Goal: Task Accomplishment & Management: Manage account settings

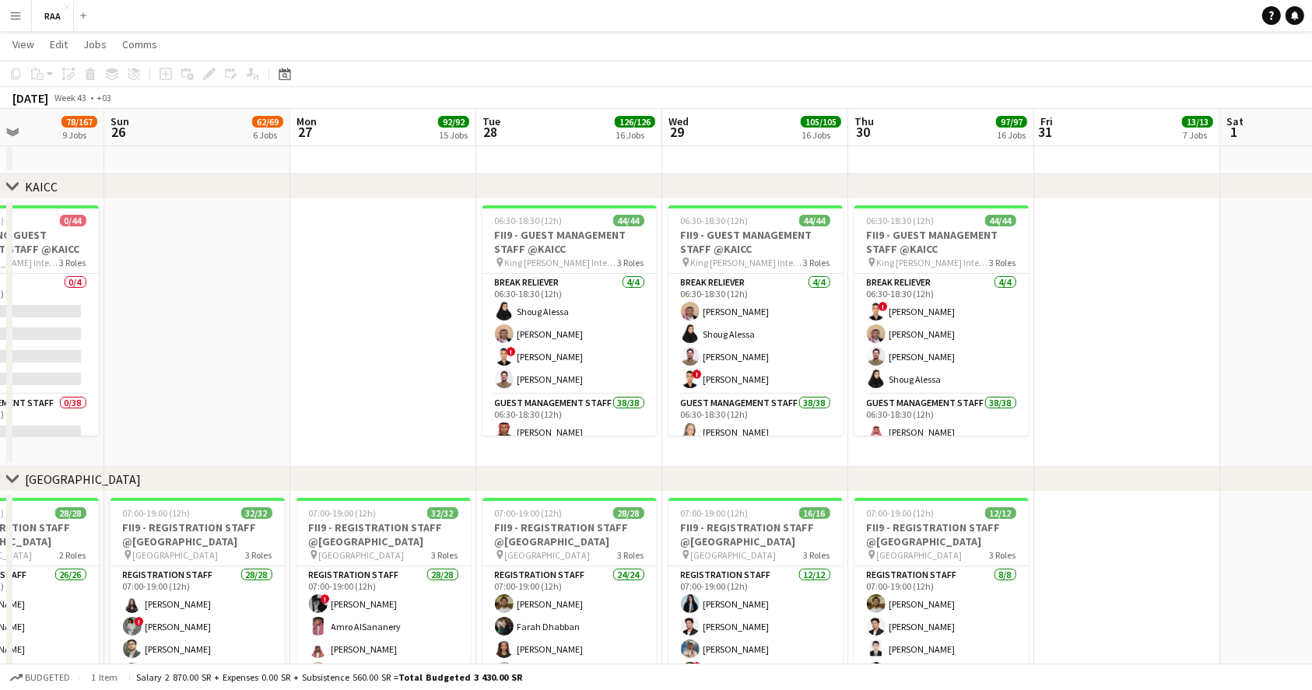
scroll to position [0, 509]
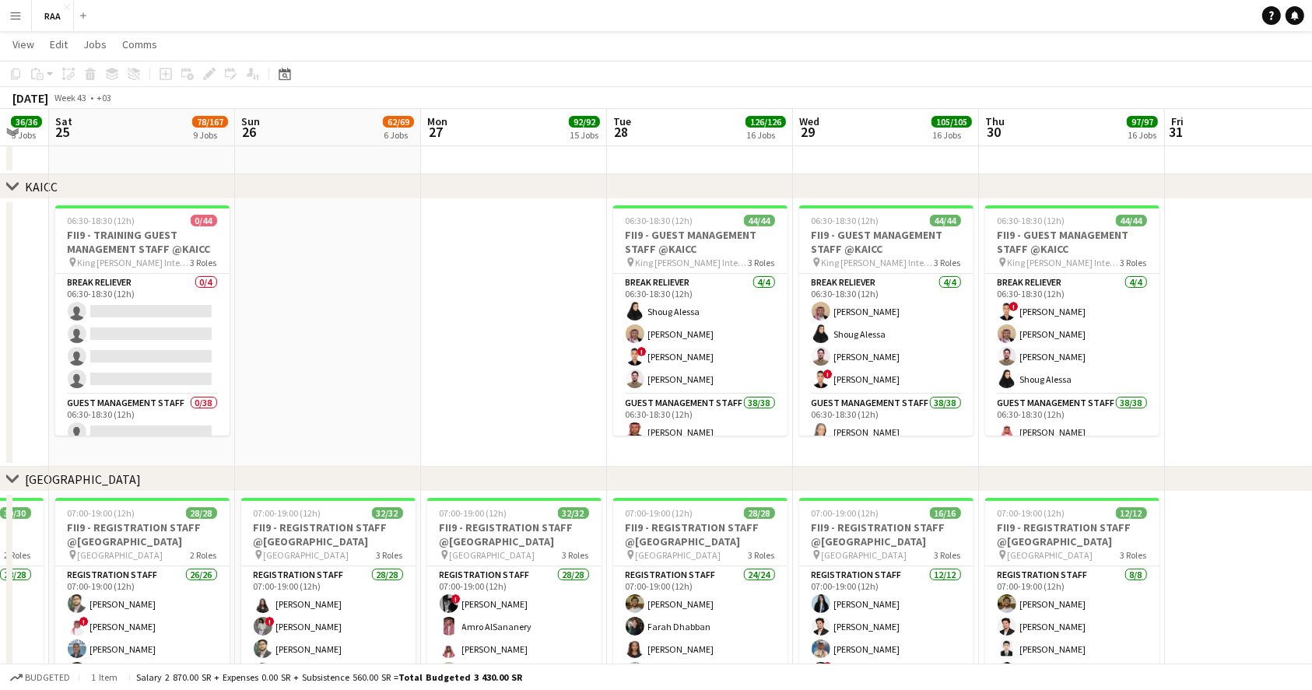
drag, startPoint x: 734, startPoint y: 289, endPoint x: 493, endPoint y: 296, distance: 241.3
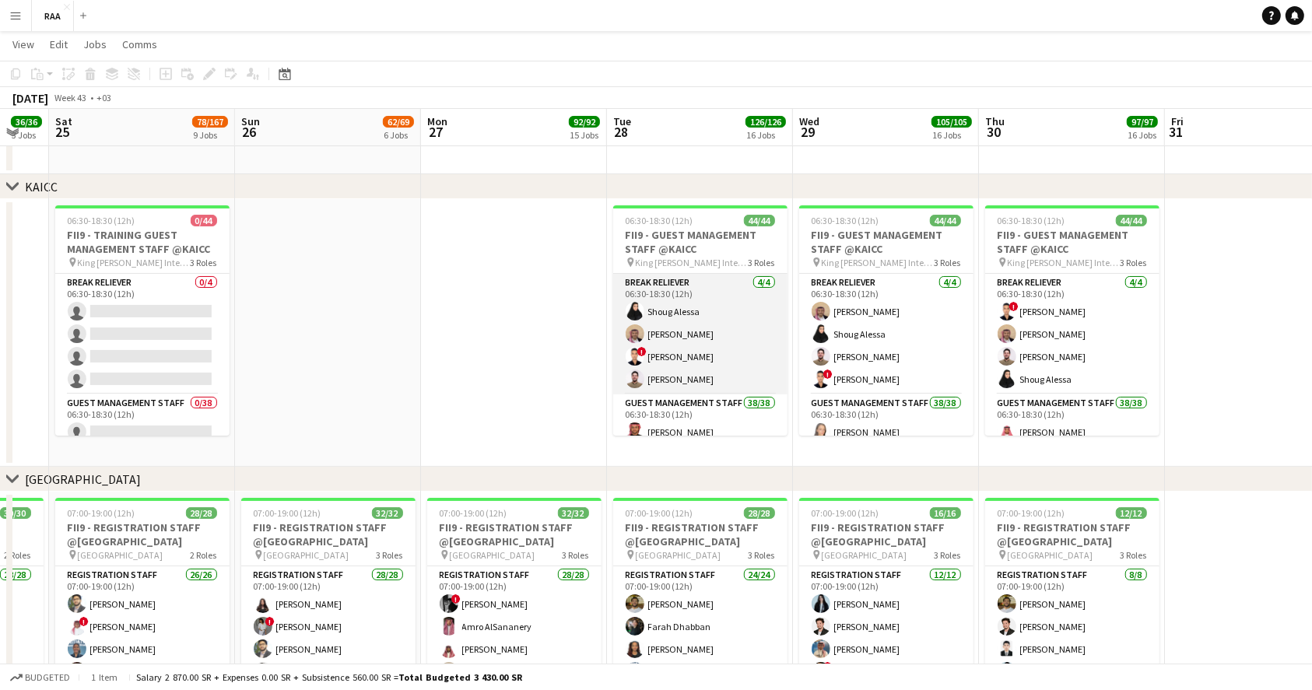
scroll to position [103, 0]
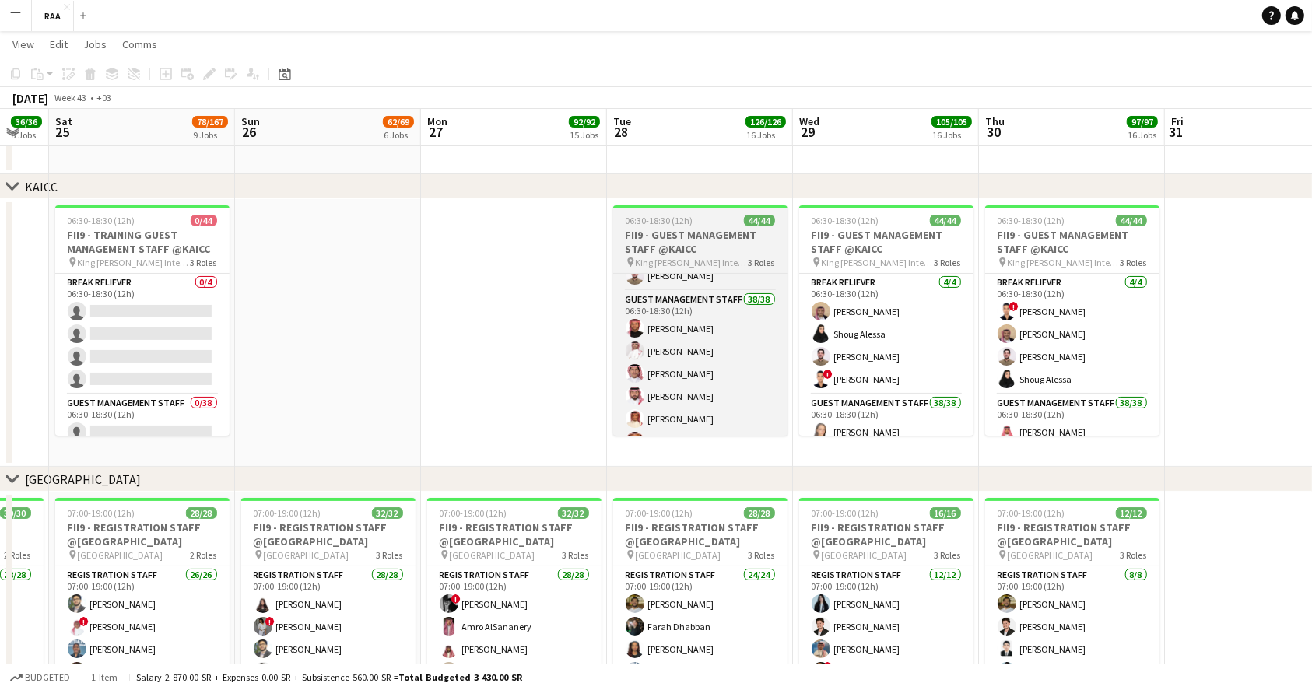
click at [696, 258] on span "King [PERSON_NAME] International Conference Center" at bounding box center [692, 263] width 113 height 12
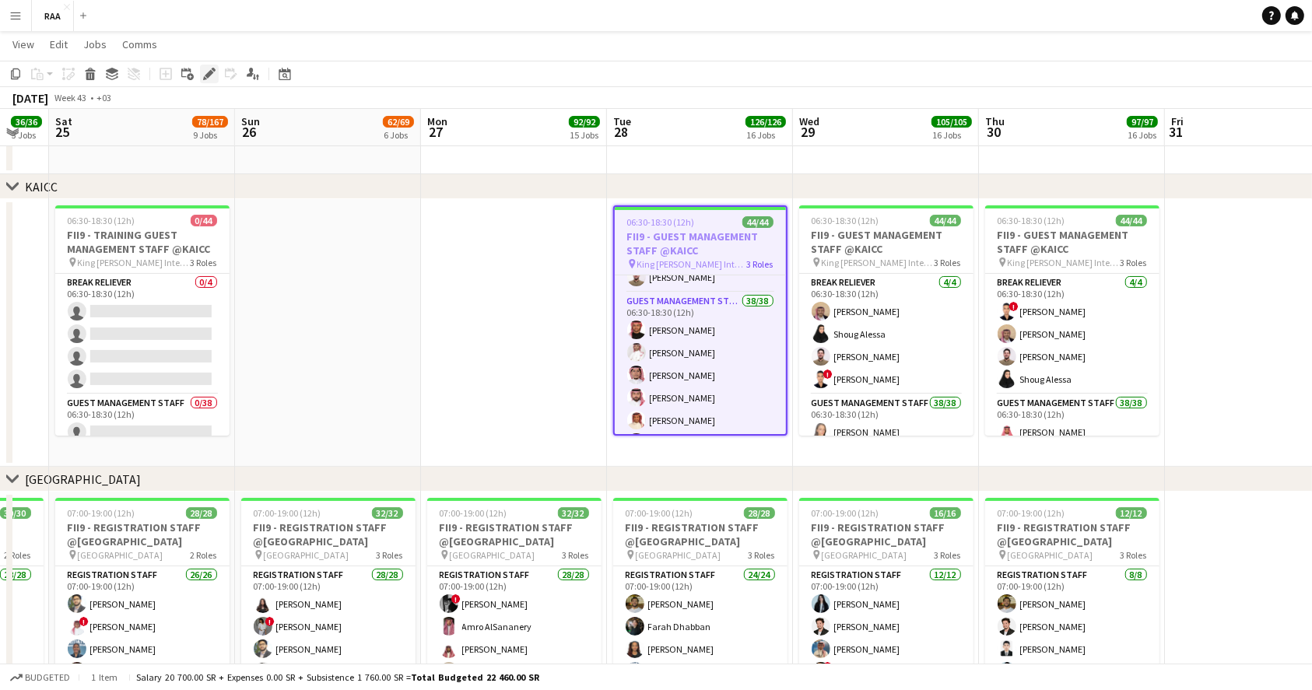
click at [205, 72] on icon "Edit" at bounding box center [209, 74] width 12 height 12
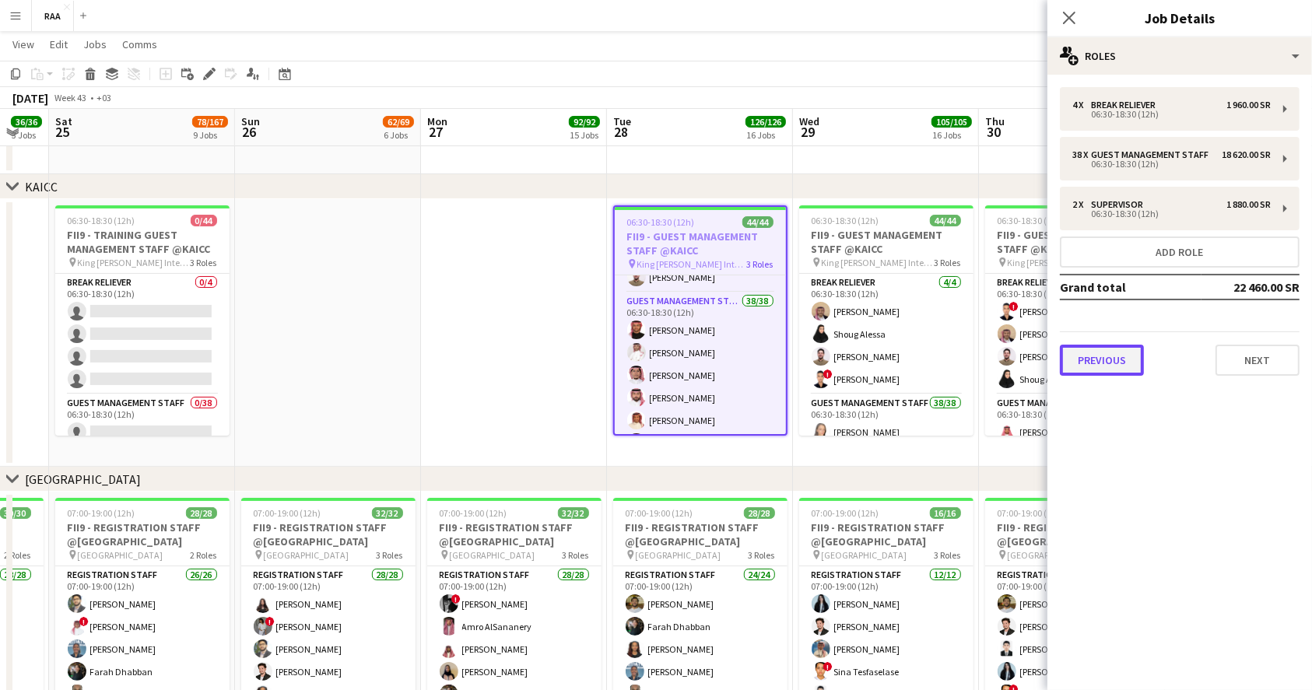
click at [1085, 365] on button "Previous" at bounding box center [1102, 360] width 84 height 31
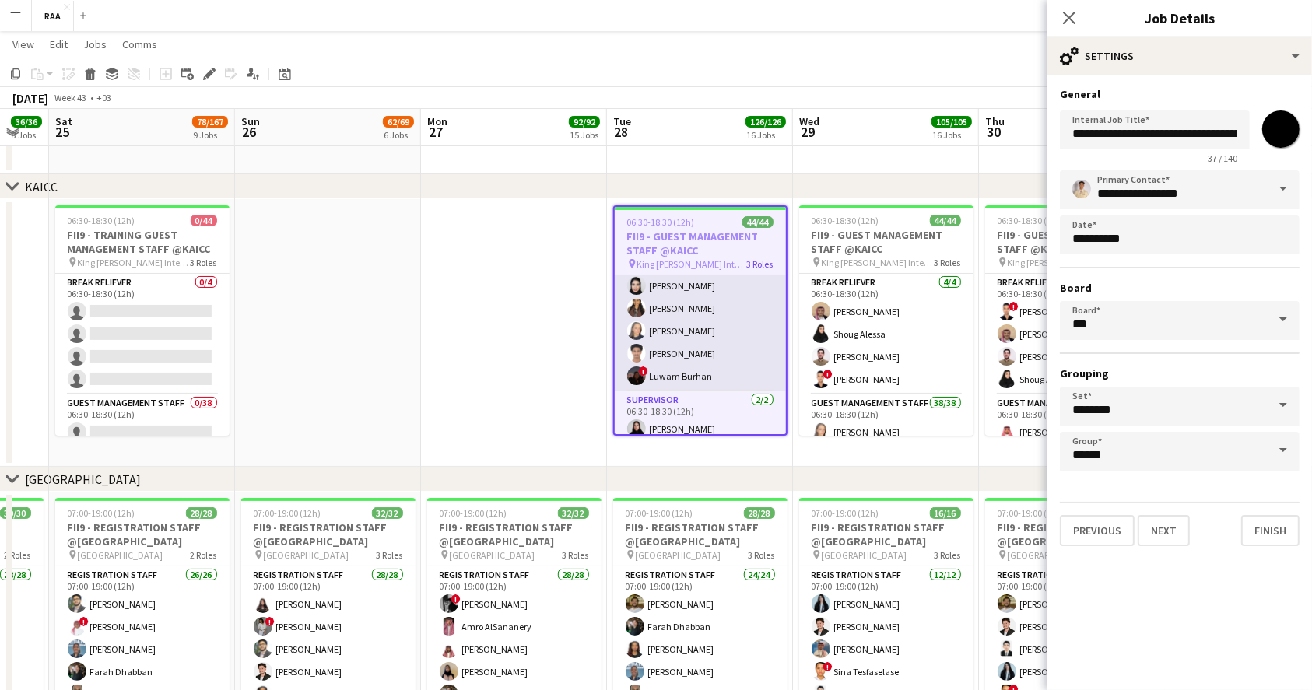
scroll to position [924, 0]
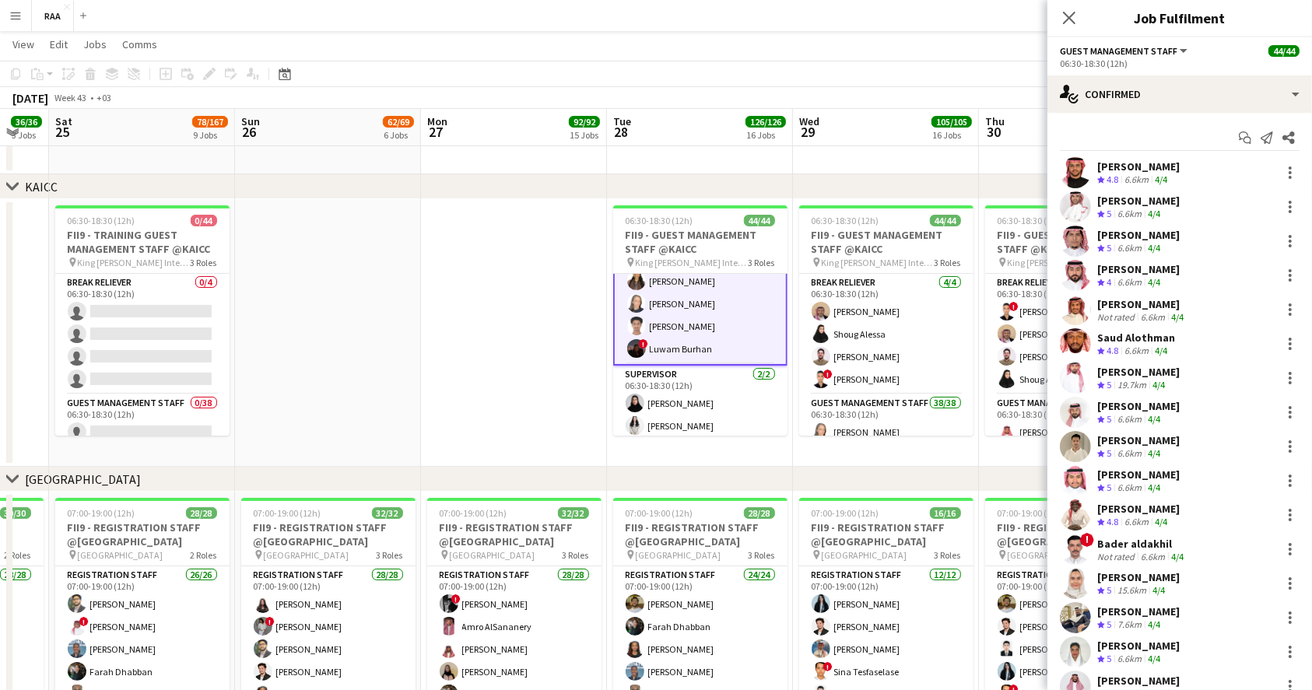
scroll to position [809, 0]
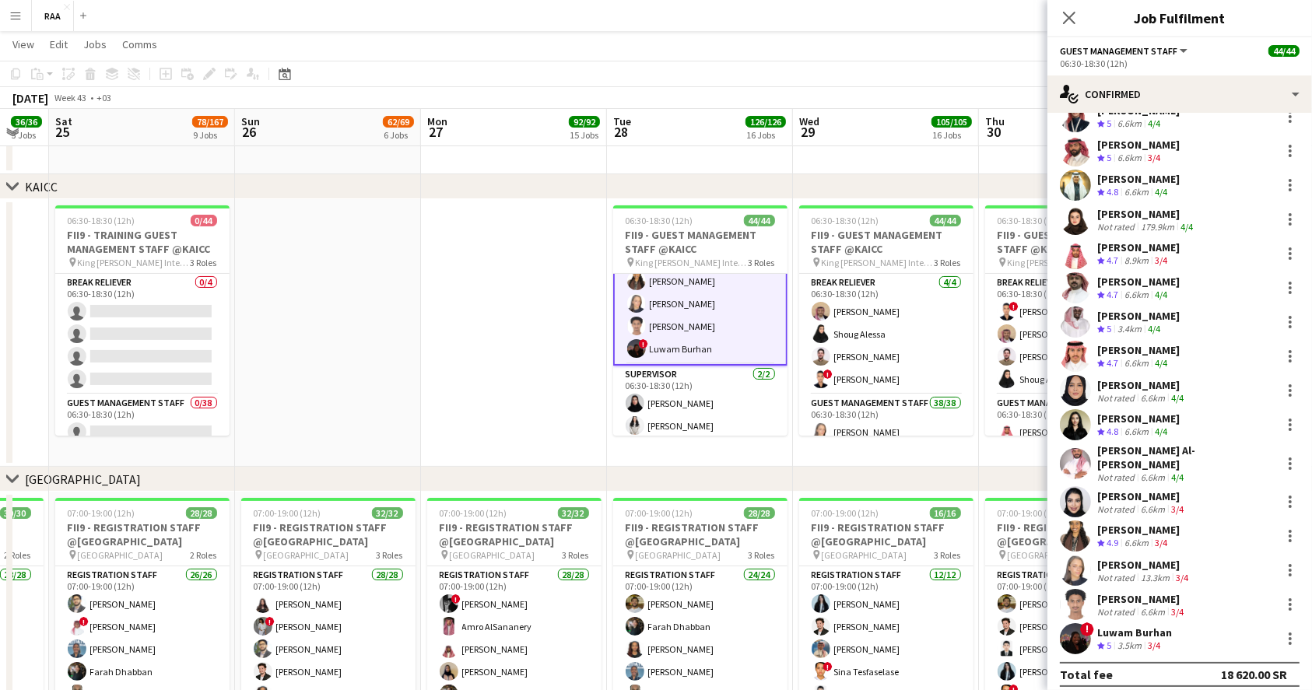
click at [1130, 558] on div "[PERSON_NAME]" at bounding box center [1144, 565] width 94 height 14
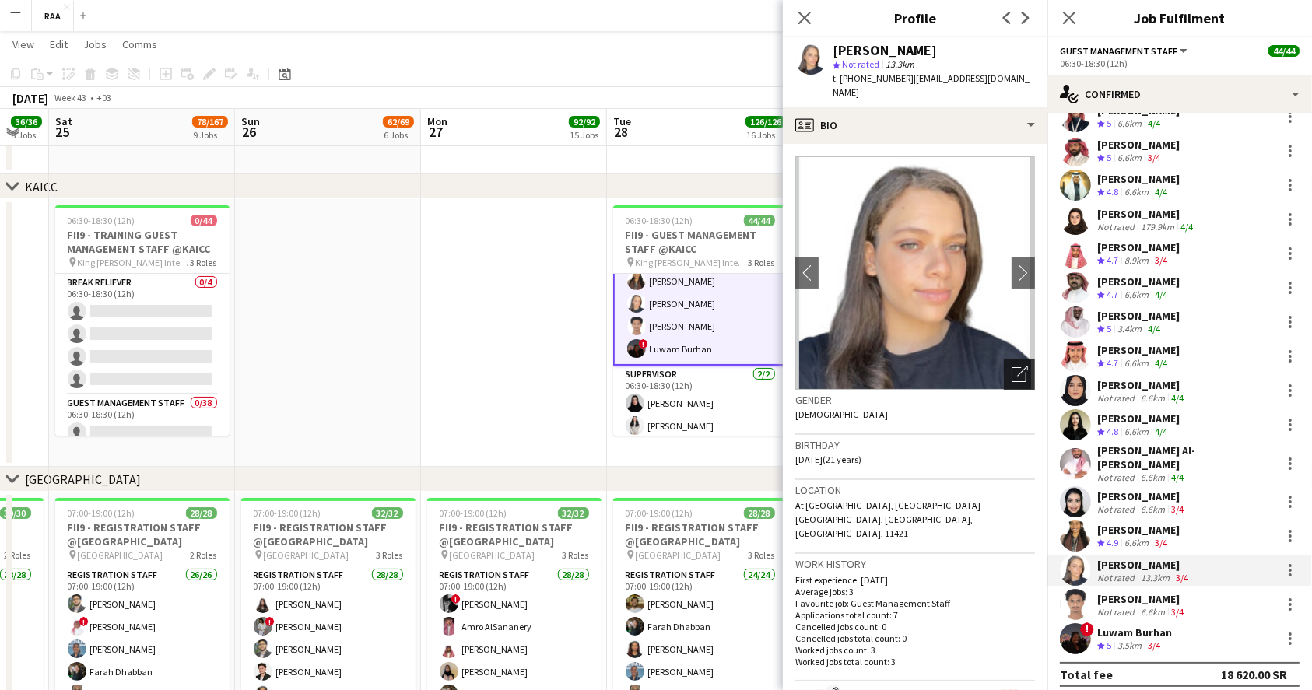
click at [1011, 366] on icon "Open photos pop-in" at bounding box center [1019, 374] width 16 height 16
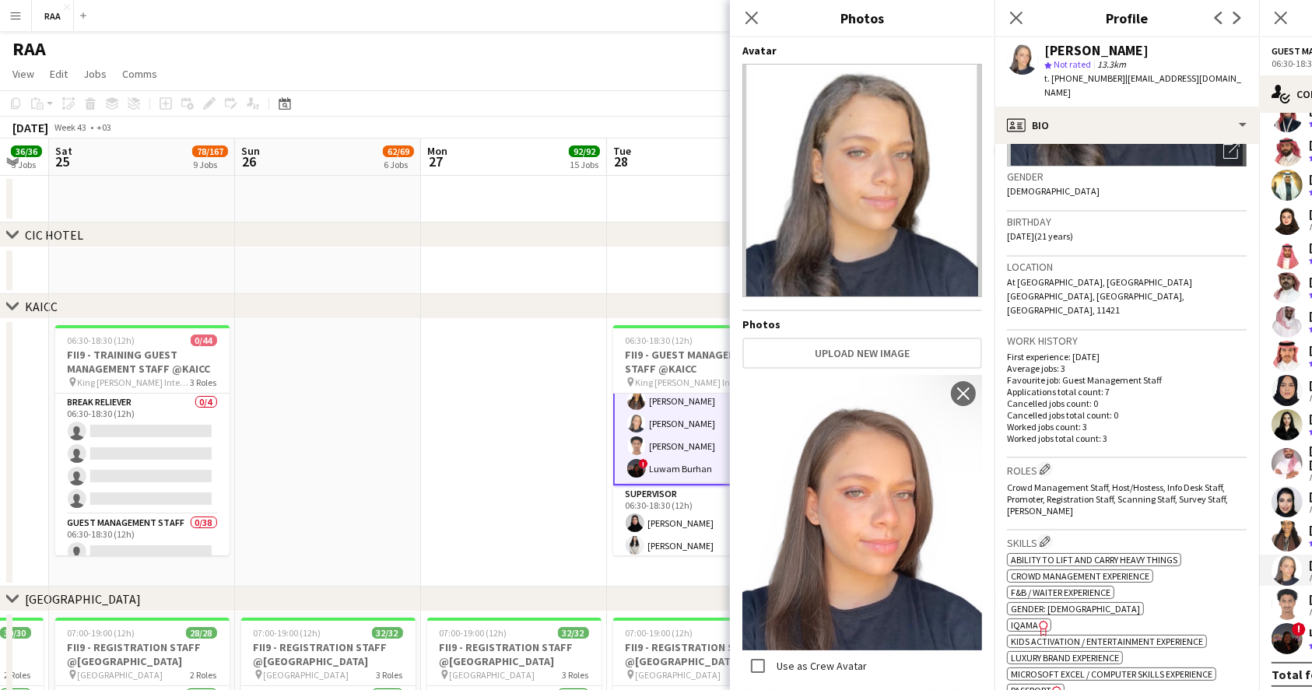
scroll to position [726, 0]
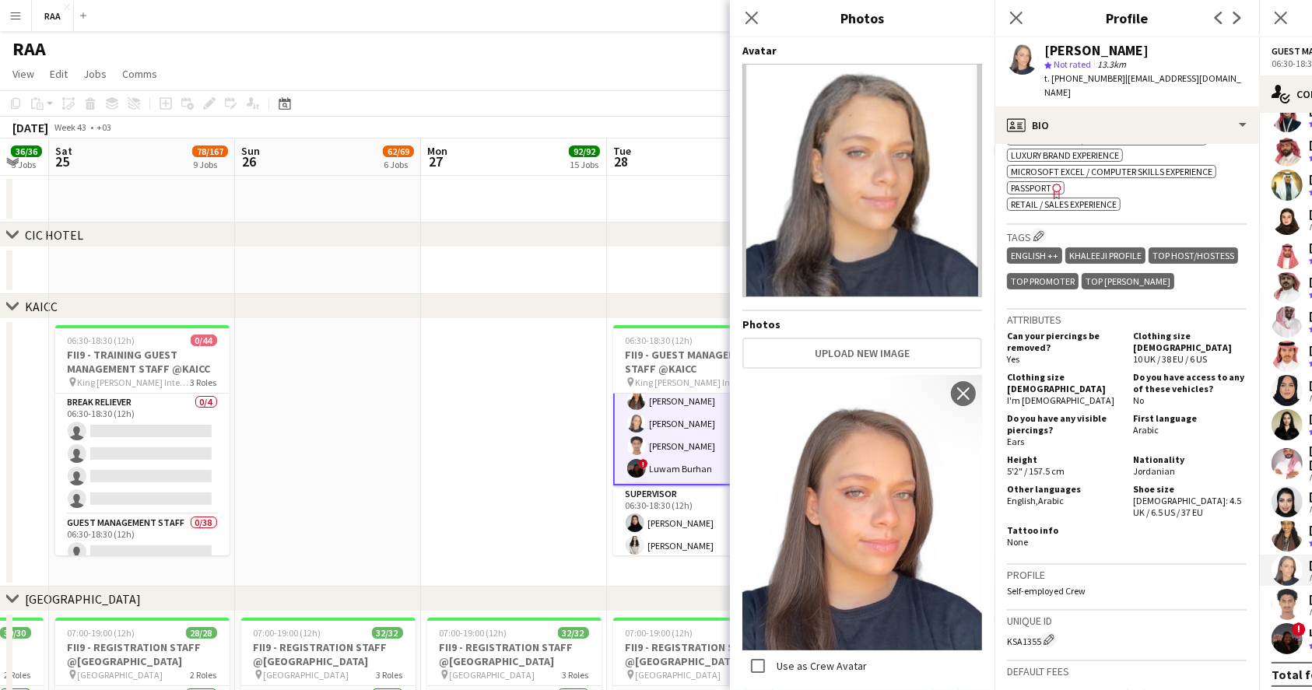
click at [1282, 527] on app-user-avatar at bounding box center [1286, 536] width 31 height 31
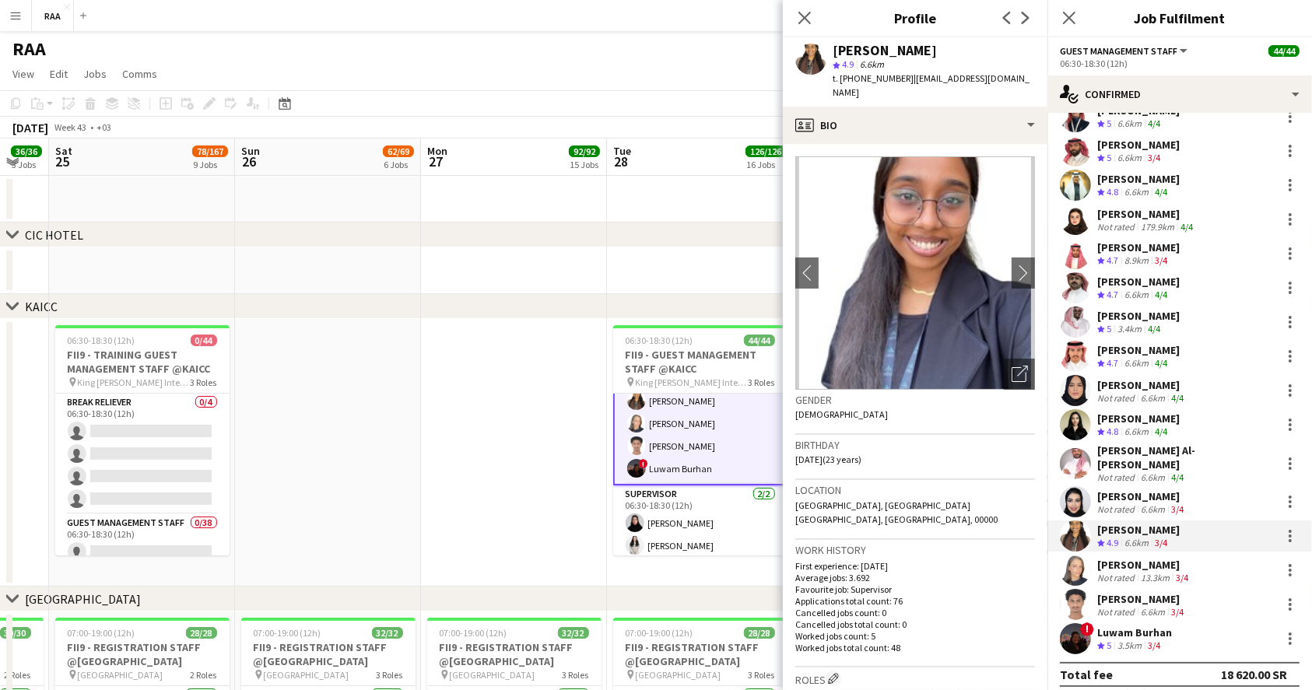
click at [1135, 489] on div "[PERSON_NAME]" at bounding box center [1141, 496] width 89 height 14
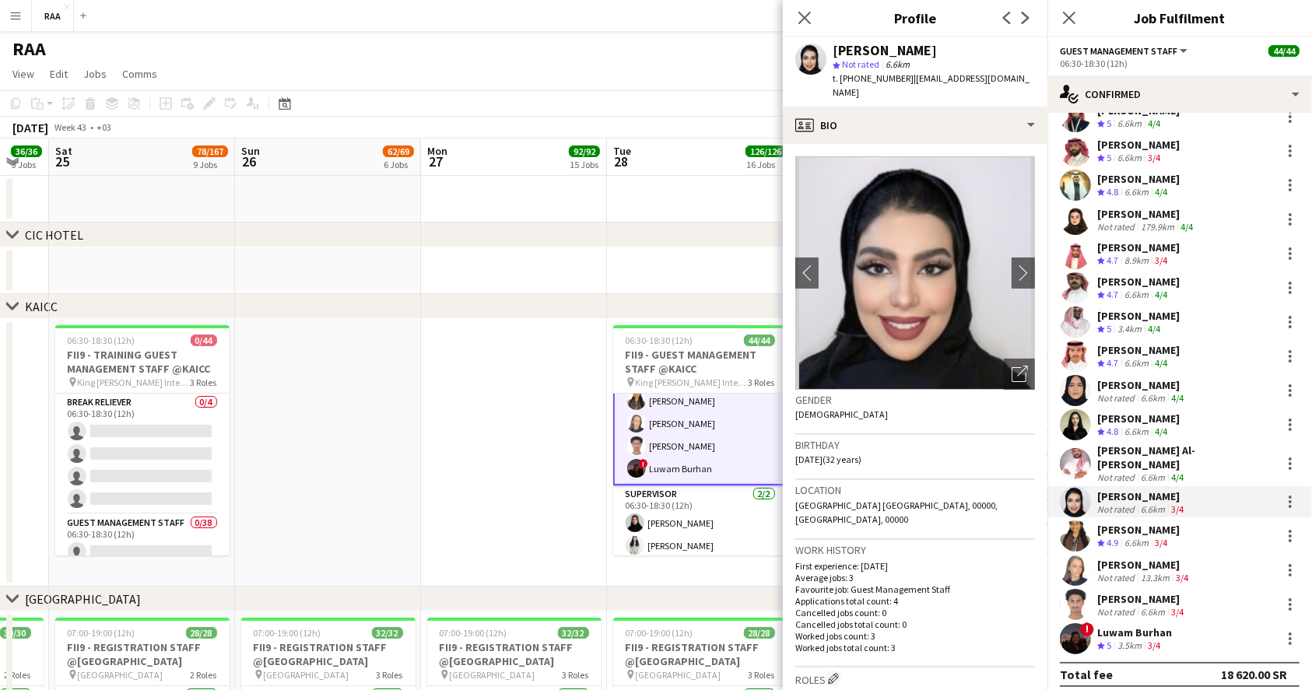
click at [1119, 471] on div "Not rated" at bounding box center [1117, 477] width 40 height 12
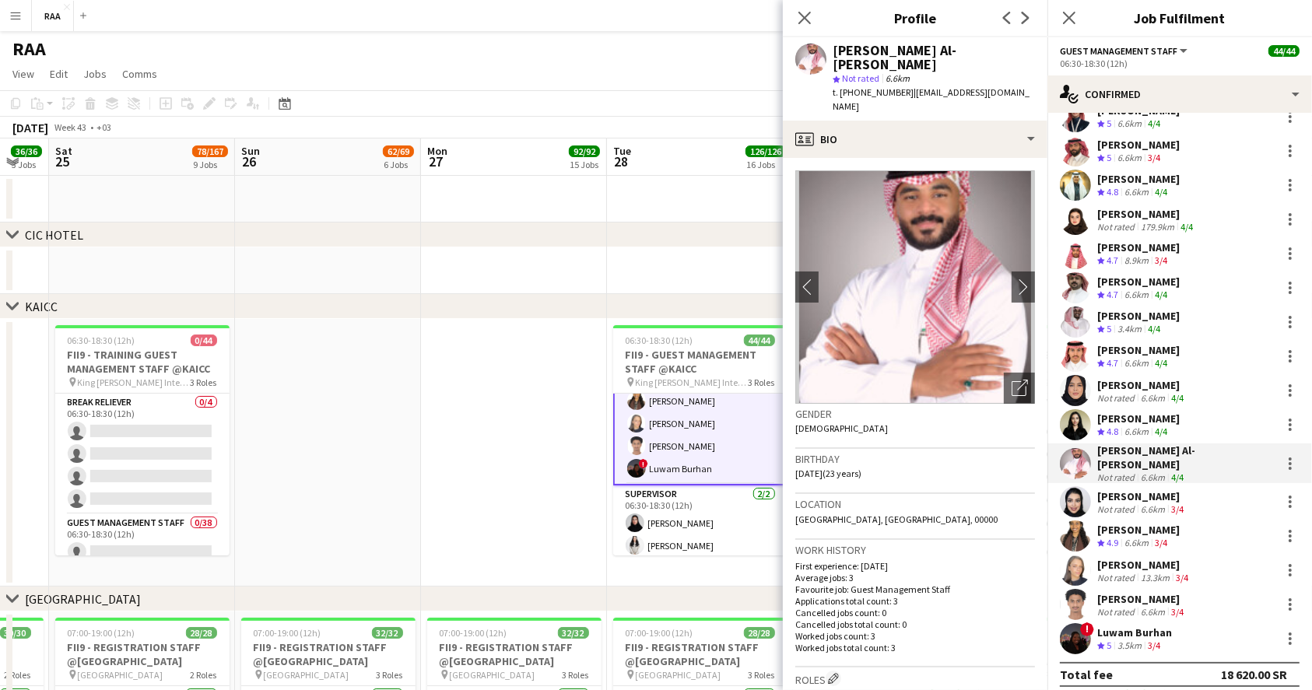
click at [1107, 429] on span "4.8" at bounding box center [1112, 432] width 12 height 12
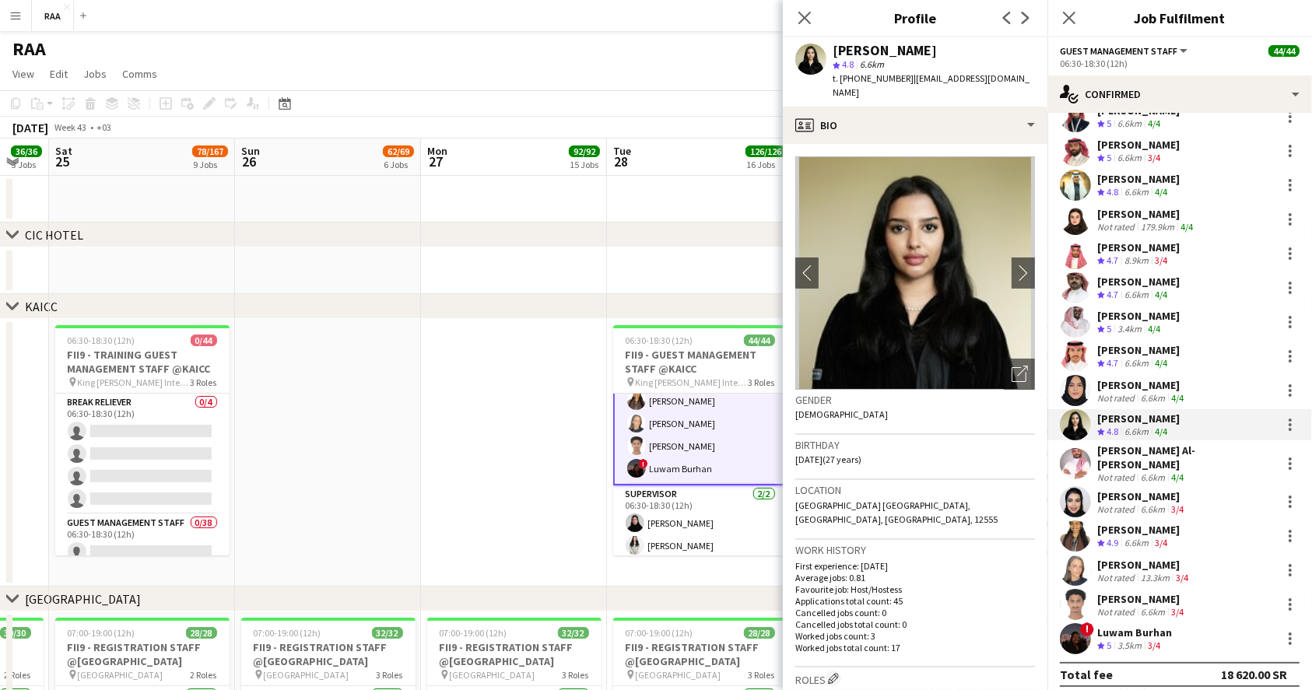
click at [1099, 392] on div "Not rated" at bounding box center [1117, 398] width 40 height 12
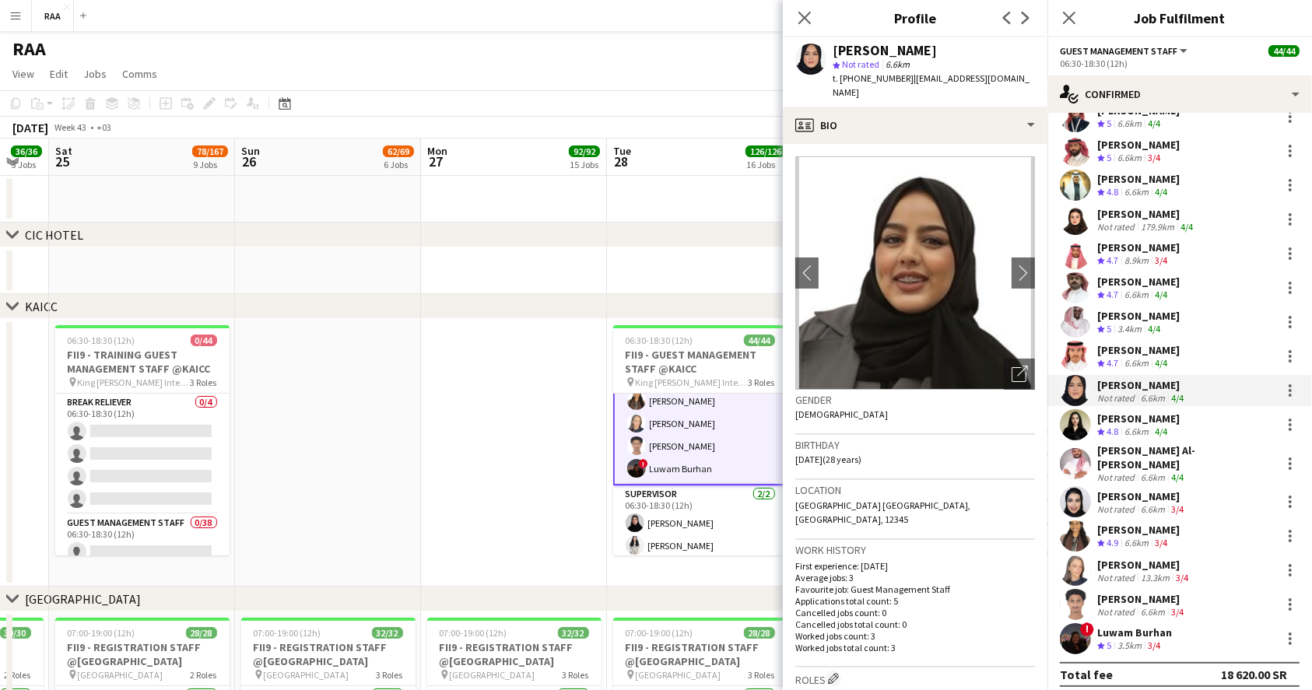
click at [1125, 358] on div "6.6km" at bounding box center [1136, 363] width 30 height 13
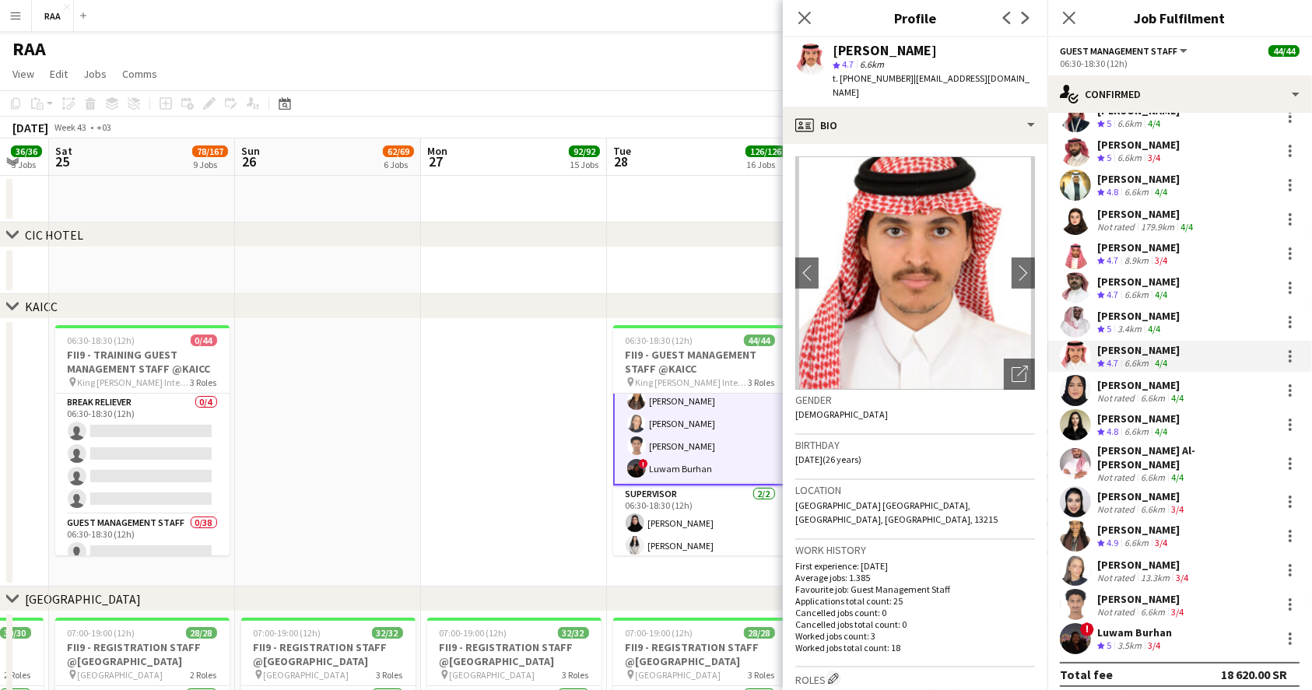
click at [1158, 303] on div "Turki Alattas Crew rating 4.8 6.6km 4/4 Riyadh Alamoudi Crew rating 5 6.6km 4/4…" at bounding box center [1179, 1] width 265 height 1306
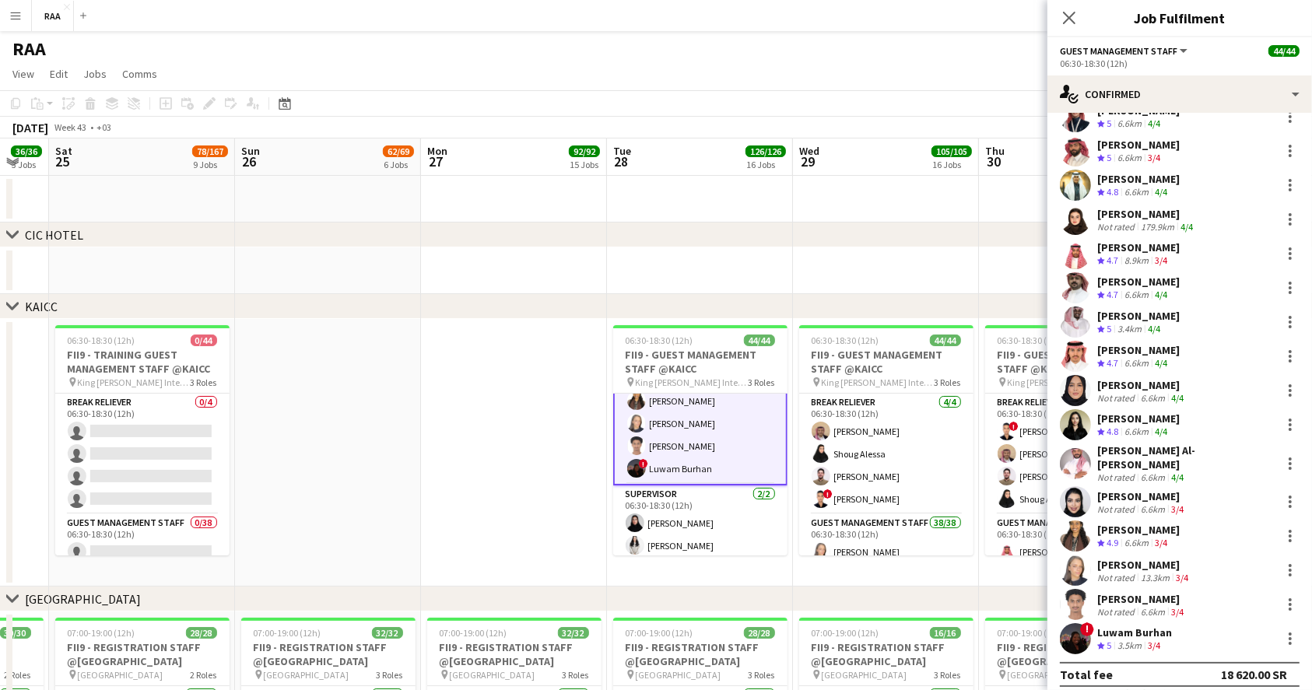
click at [1150, 316] on div "[PERSON_NAME]" at bounding box center [1138, 316] width 82 height 14
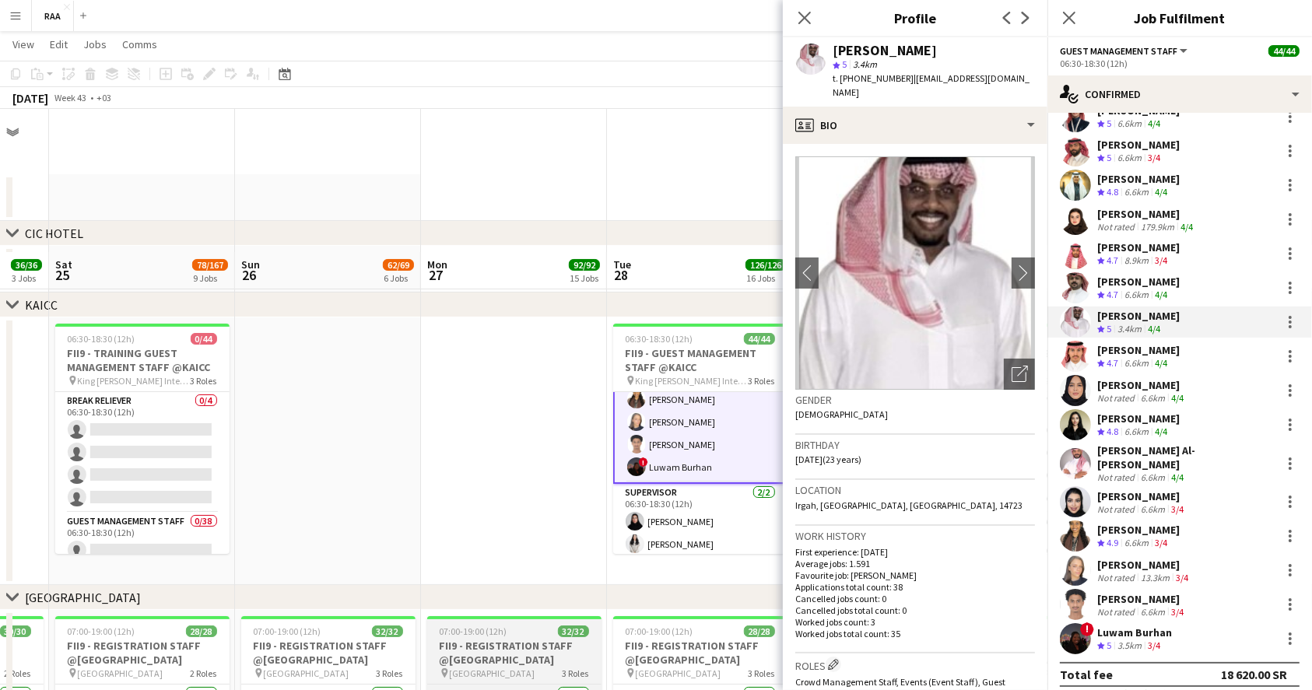
scroll to position [311, 0]
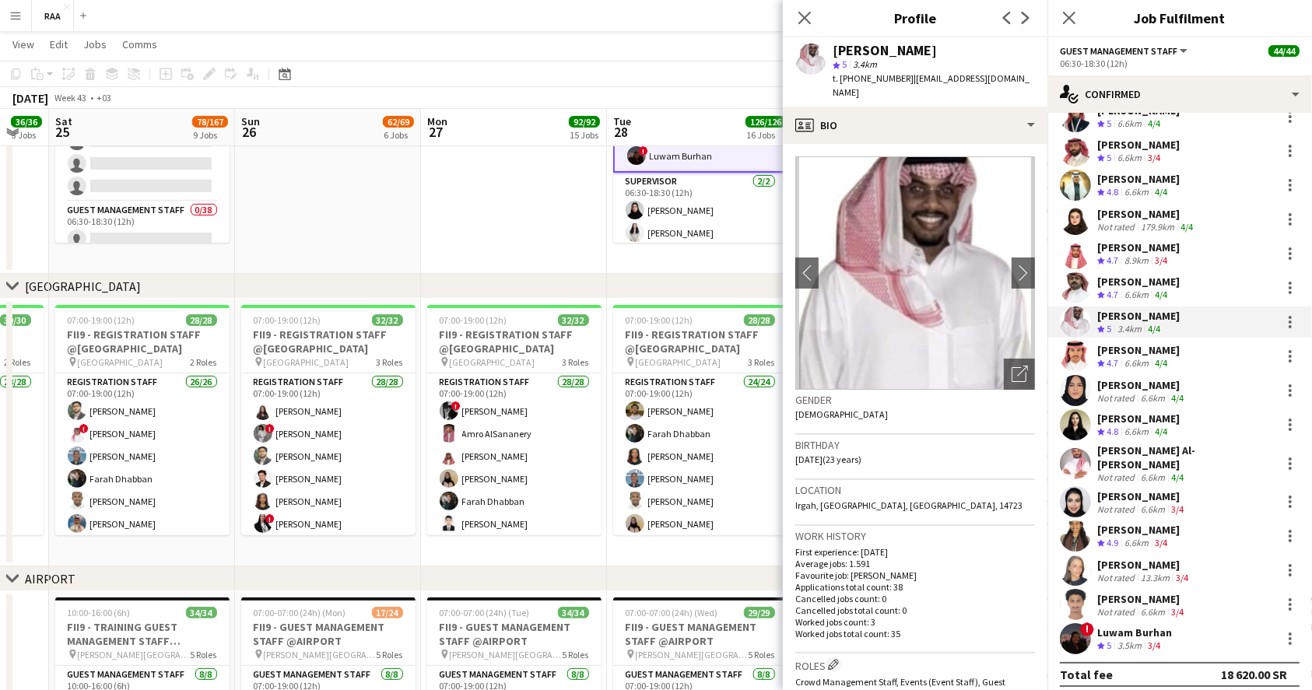
click at [1127, 295] on div "6.6km" at bounding box center [1136, 295] width 30 height 13
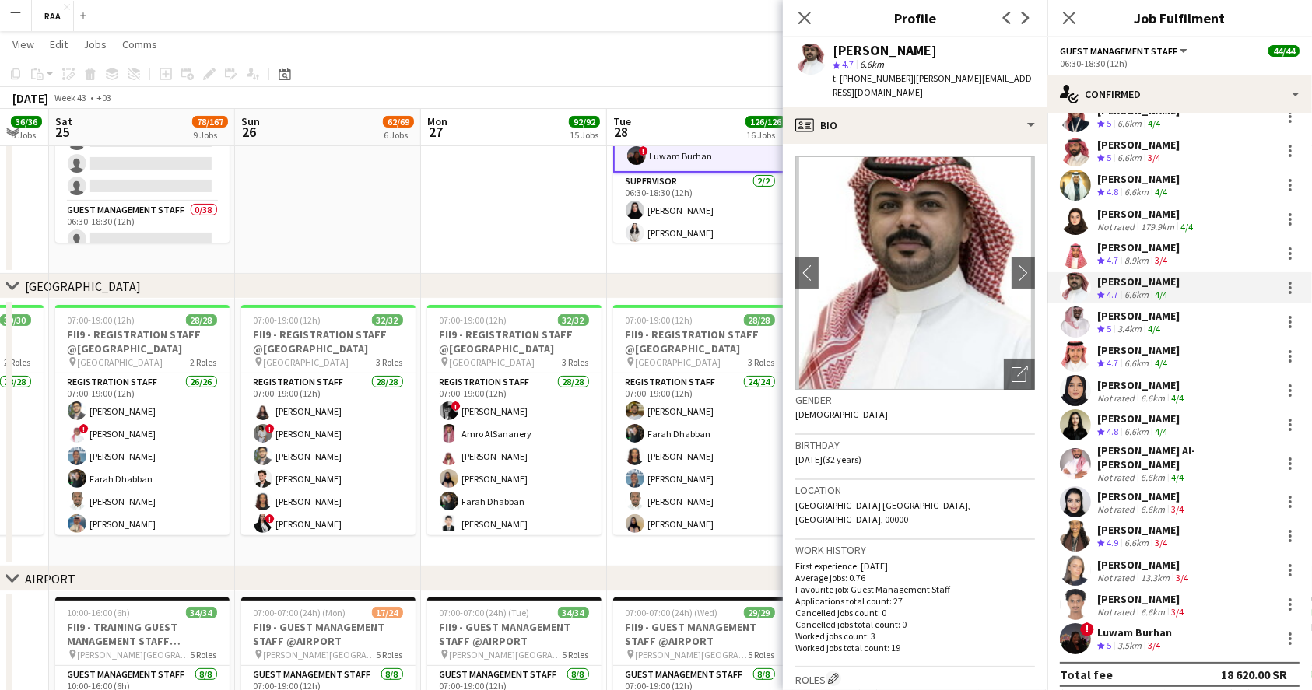
click at [1098, 321] on div "[PERSON_NAME]" at bounding box center [1138, 316] width 82 height 14
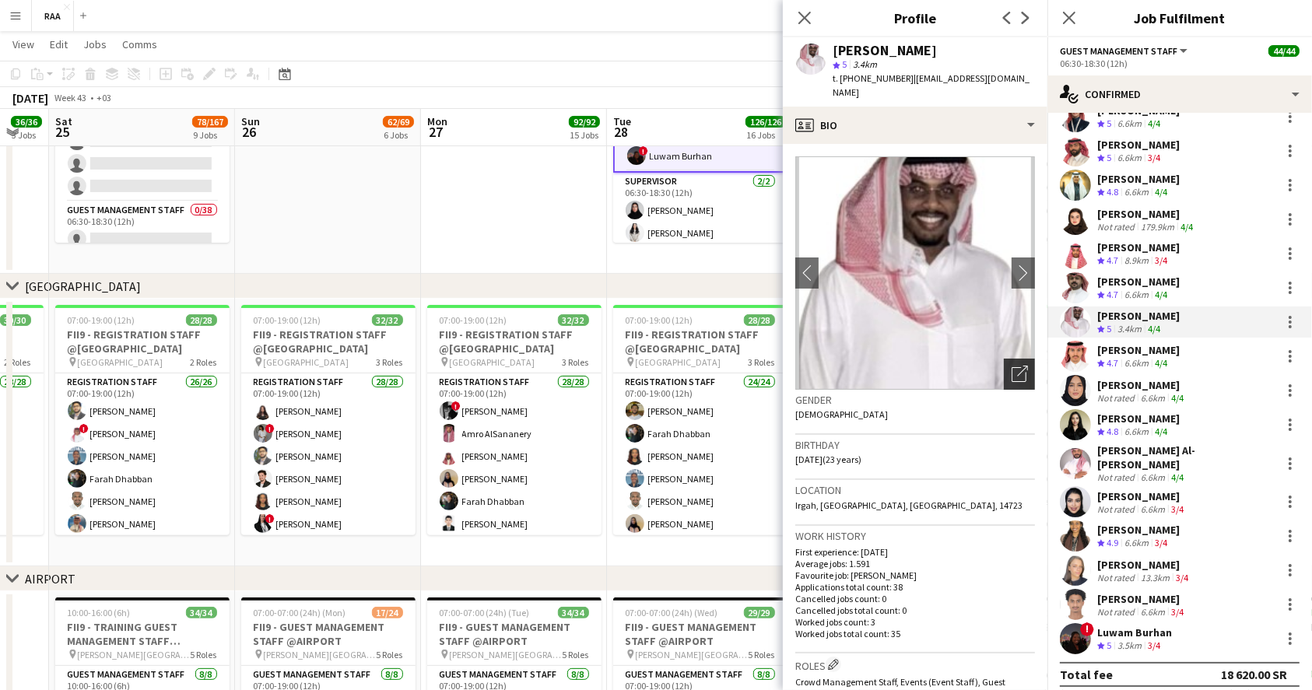
click at [1004, 362] on div "Open photos pop-in" at bounding box center [1019, 374] width 31 height 31
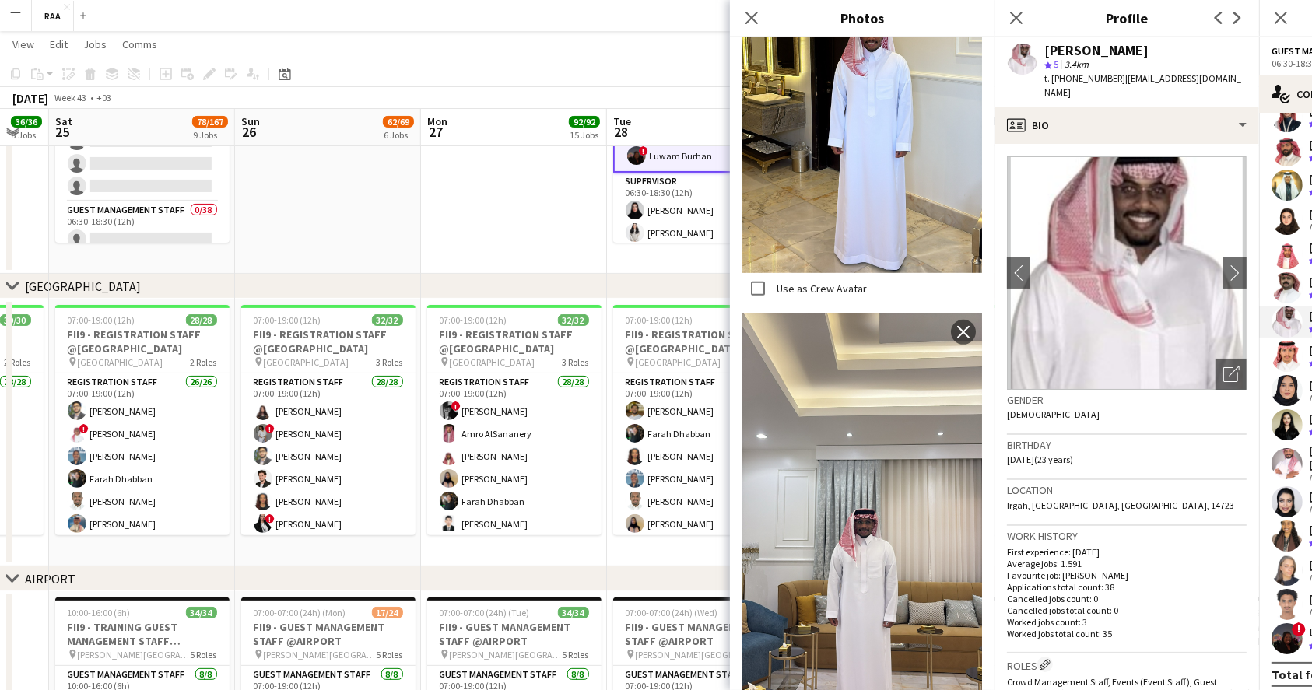
scroll to position [0, 0]
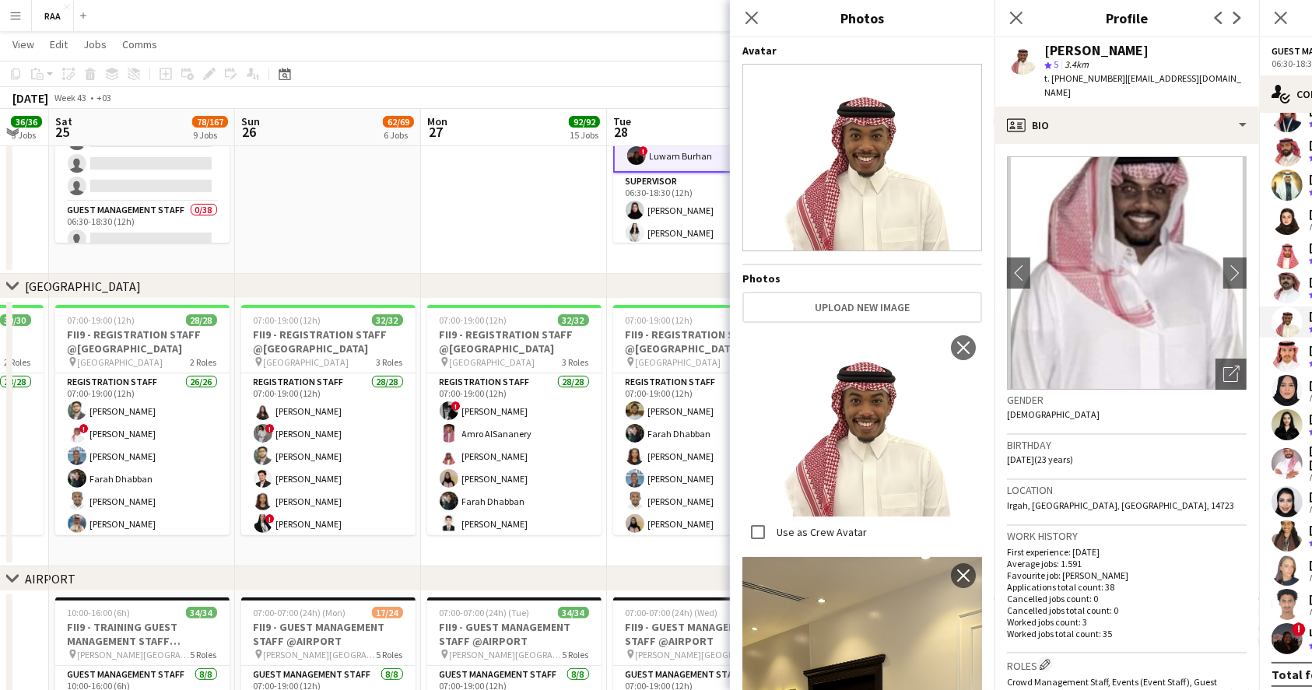
click at [1134, 480] on div "Location [GEOGRAPHIC_DATA], [GEOGRAPHIC_DATA], [GEOGRAPHIC_DATA], 14723" at bounding box center [1127, 502] width 240 height 45
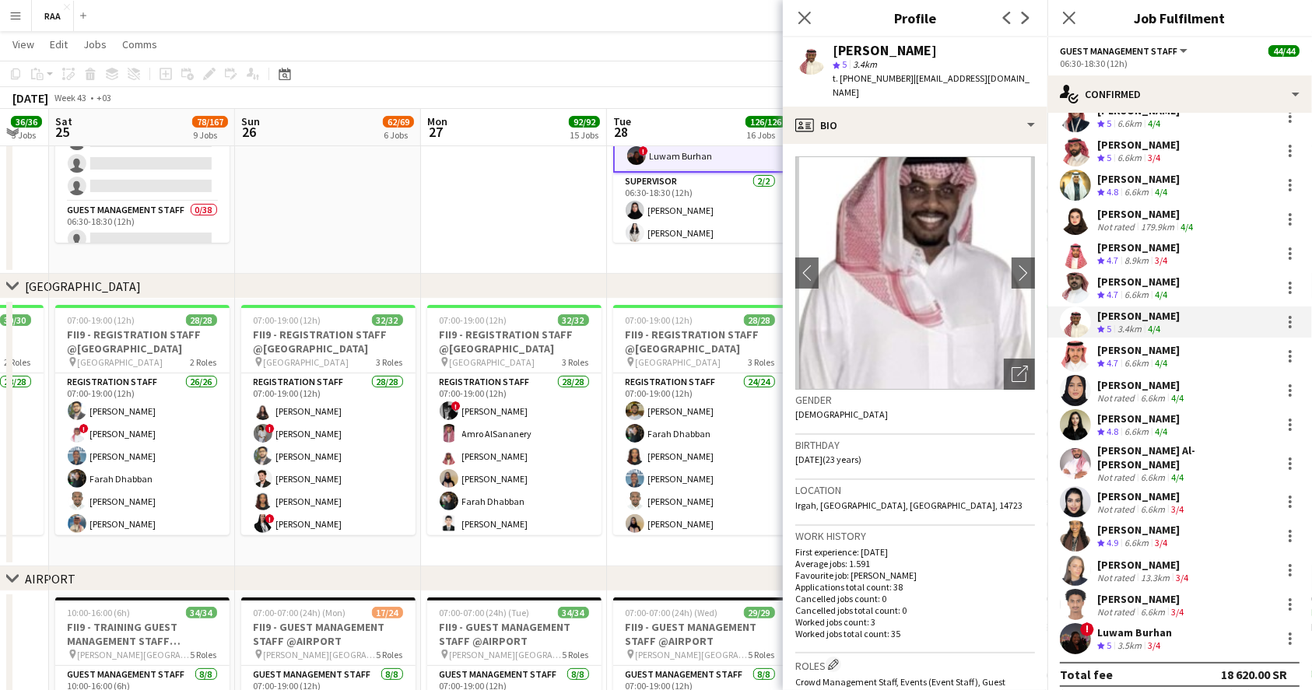
click at [1111, 256] on span "4.7" at bounding box center [1112, 260] width 12 height 12
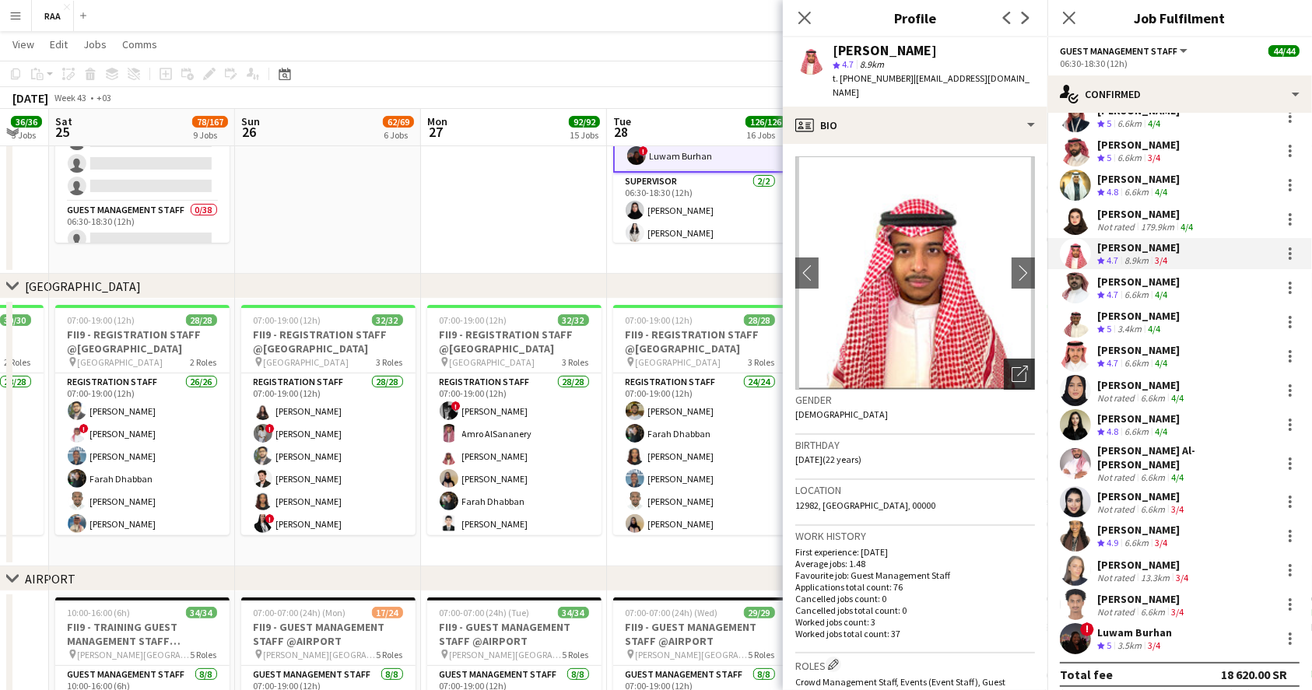
click at [995, 343] on img at bounding box center [915, 272] width 240 height 233
click at [1011, 366] on icon "Open photos pop-in" at bounding box center [1019, 374] width 16 height 16
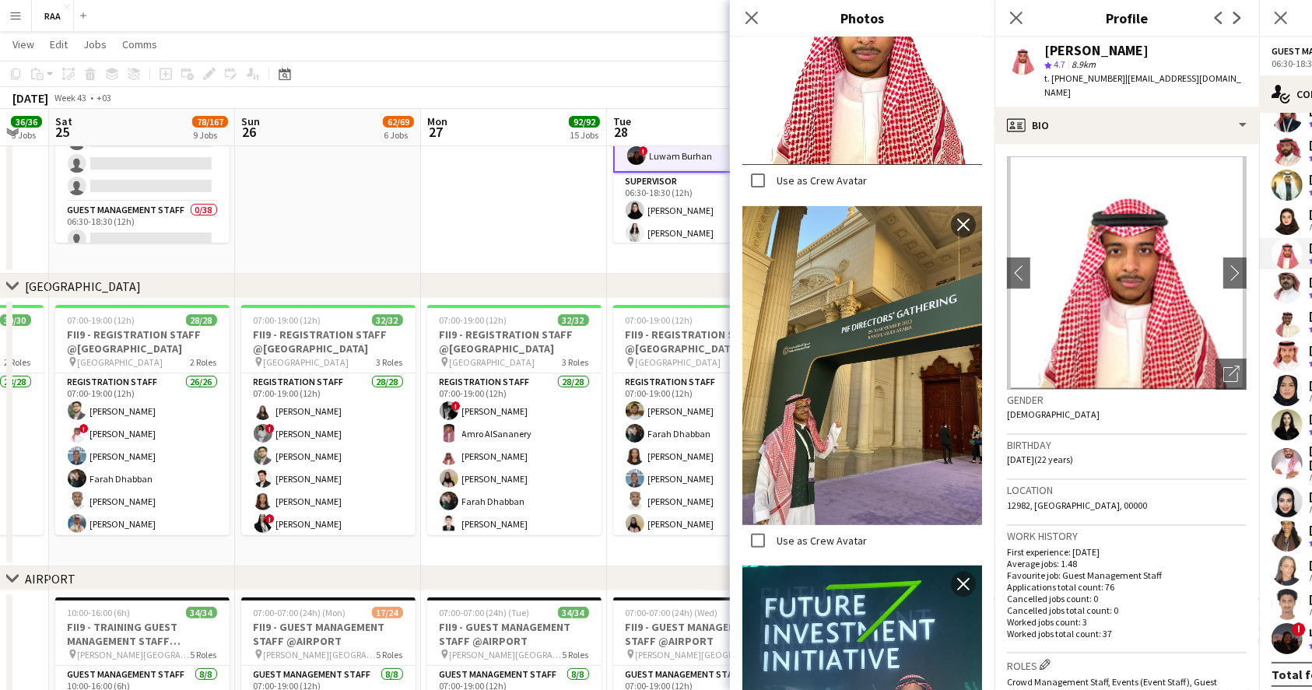
scroll to position [254, 0]
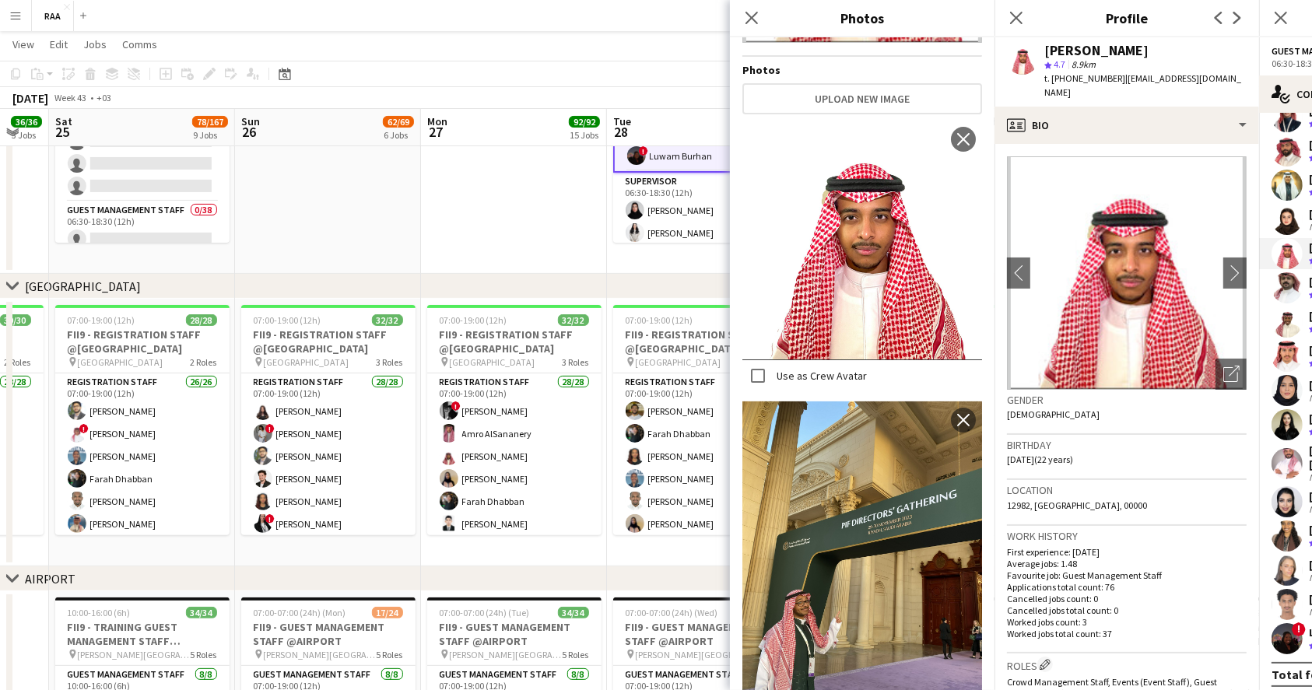
click at [1152, 483] on h3 "Location" at bounding box center [1127, 490] width 240 height 14
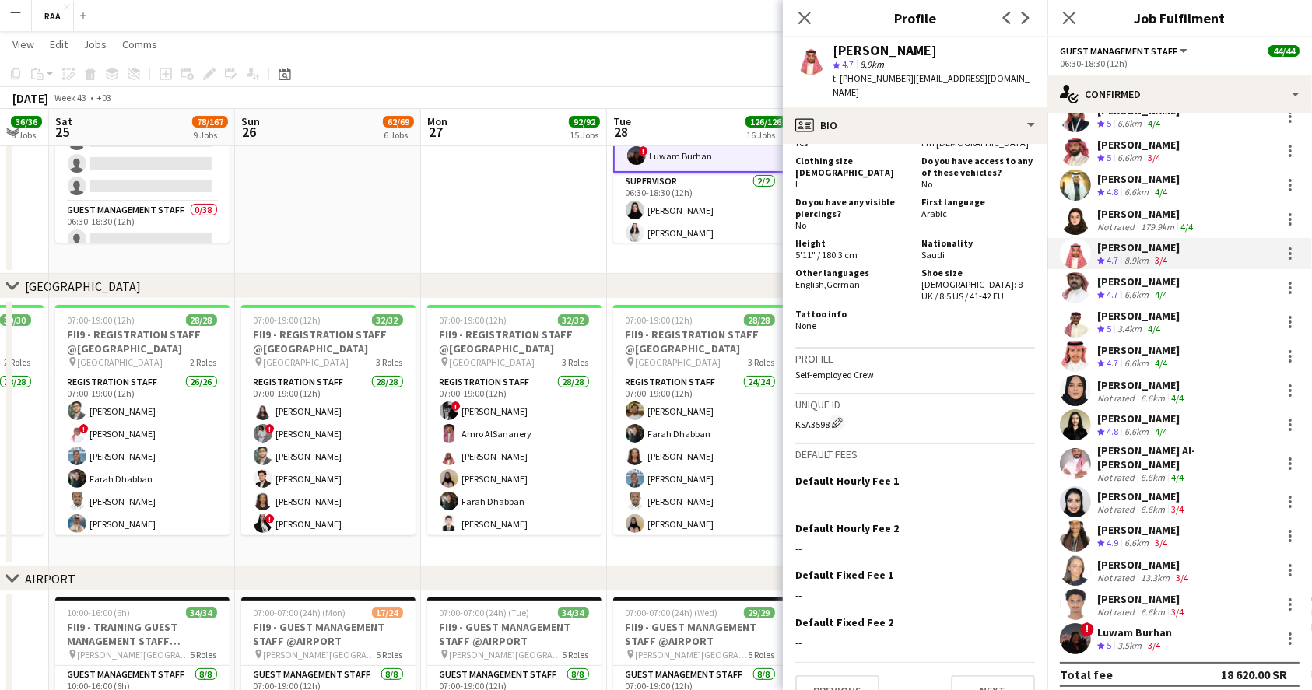
scroll to position [829, 0]
click at [1127, 223] on div "Not rated" at bounding box center [1117, 227] width 40 height 12
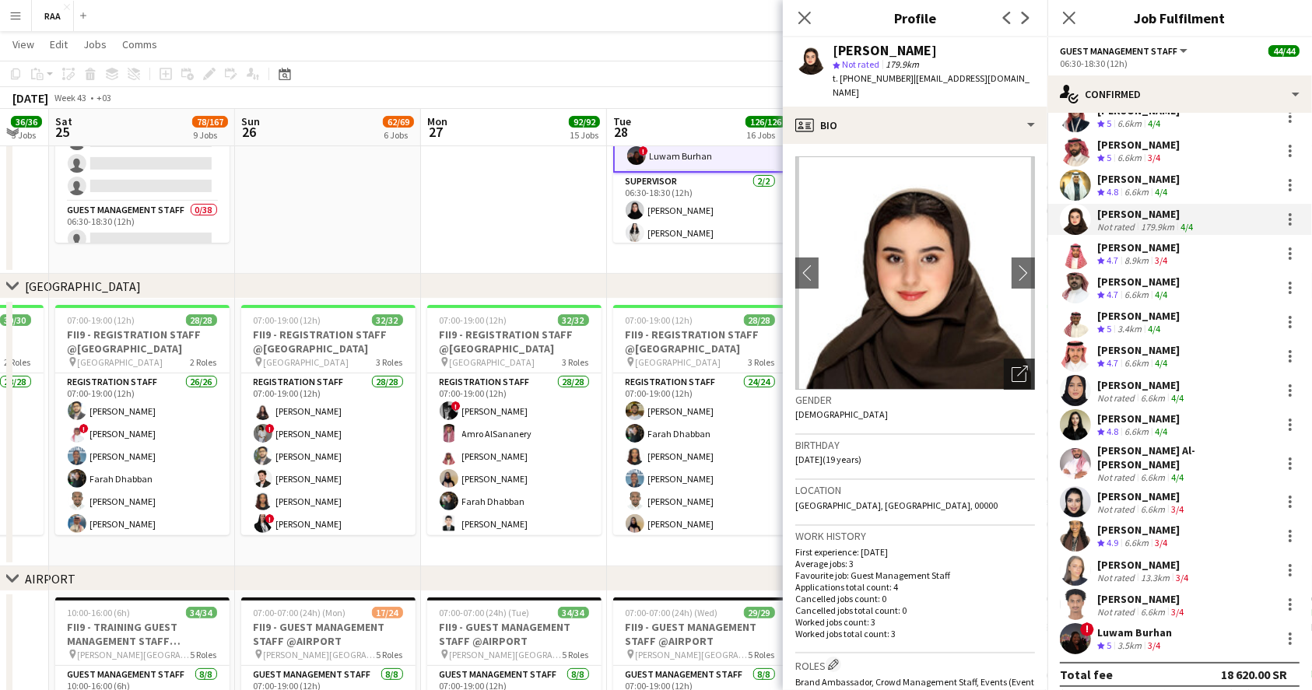
click at [1011, 366] on icon "Open photos pop-in" at bounding box center [1019, 374] width 16 height 16
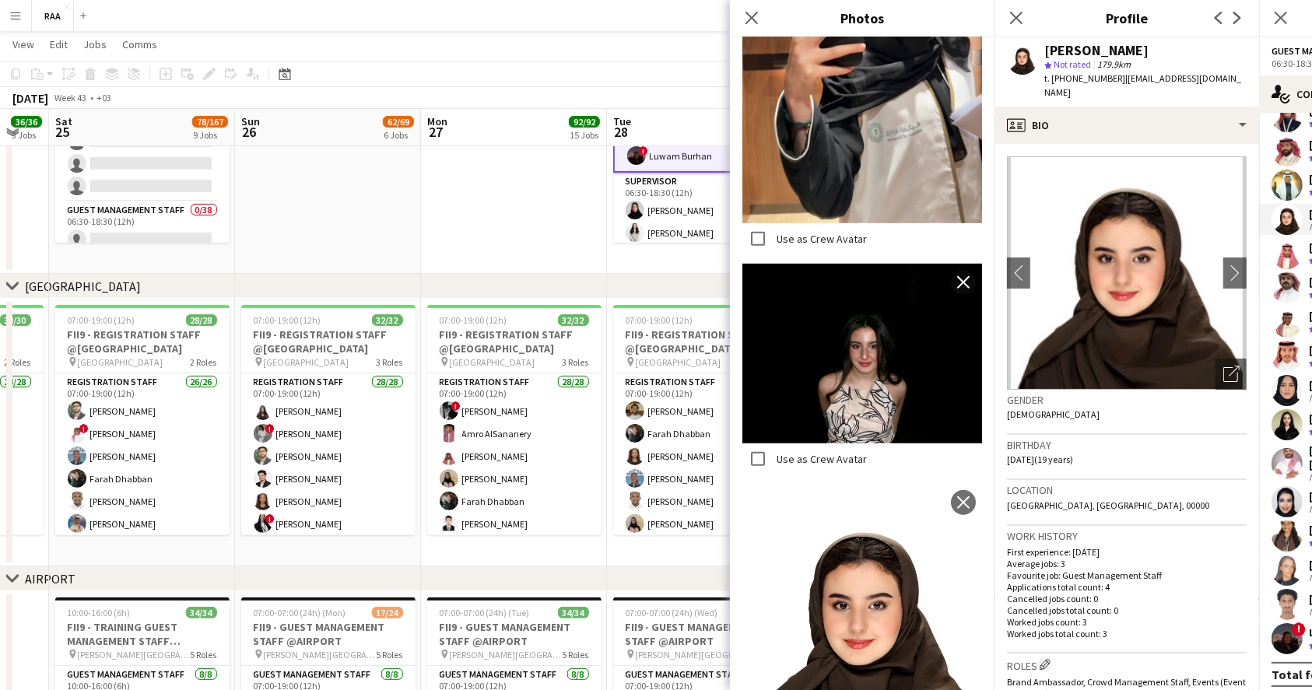
scroll to position [996, 0]
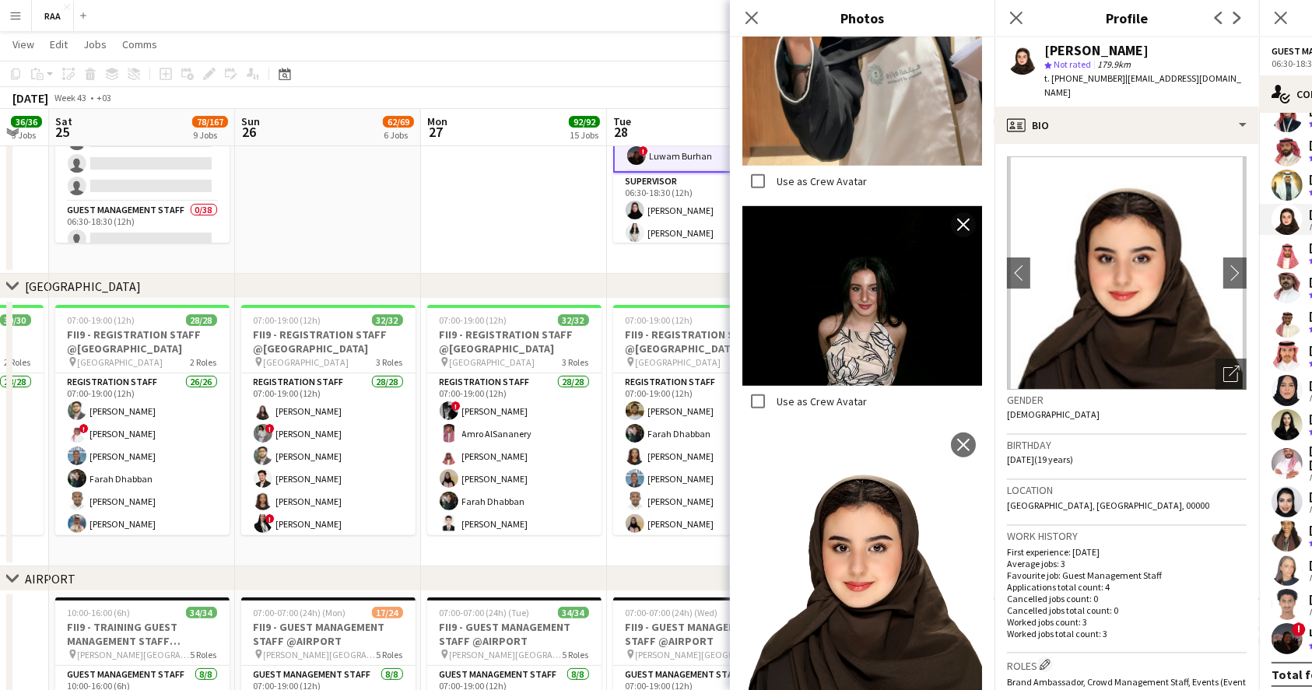
click at [1163, 438] on h3 "Birthday" at bounding box center [1127, 445] width 240 height 14
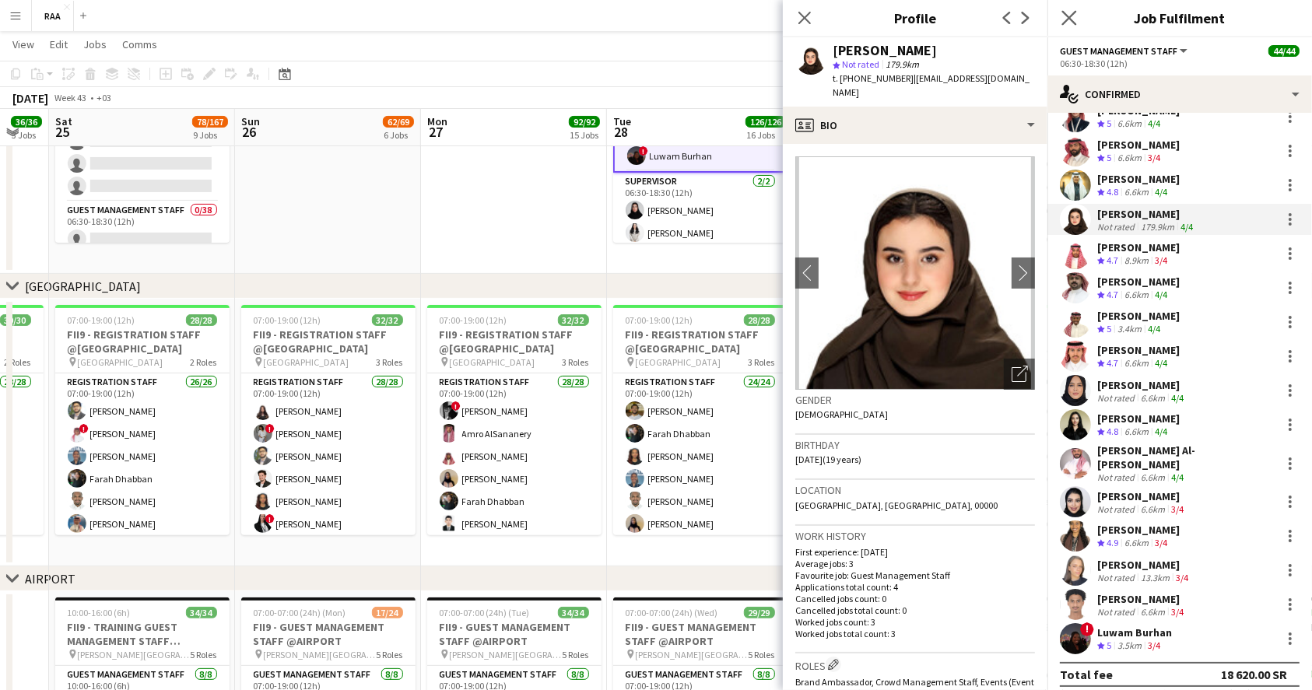
click at [1064, 27] on app-icon "Close pop-in" at bounding box center [1069, 18] width 23 height 23
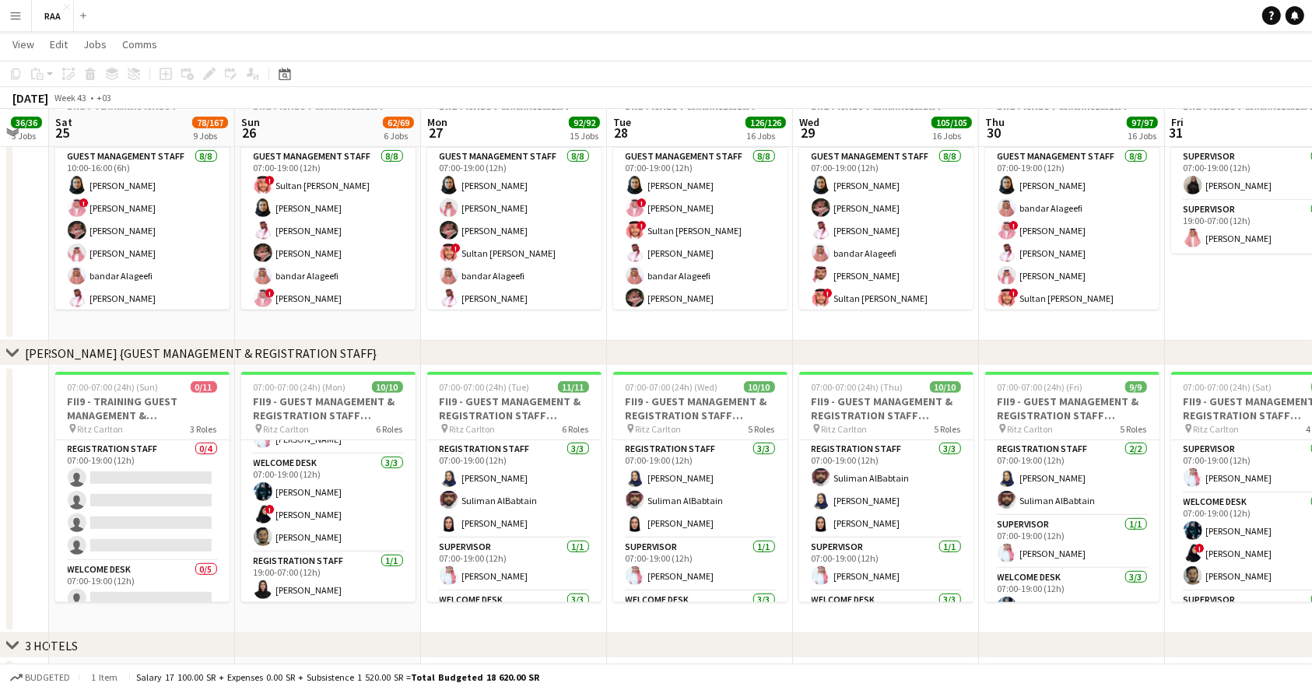
scroll to position [0, 0]
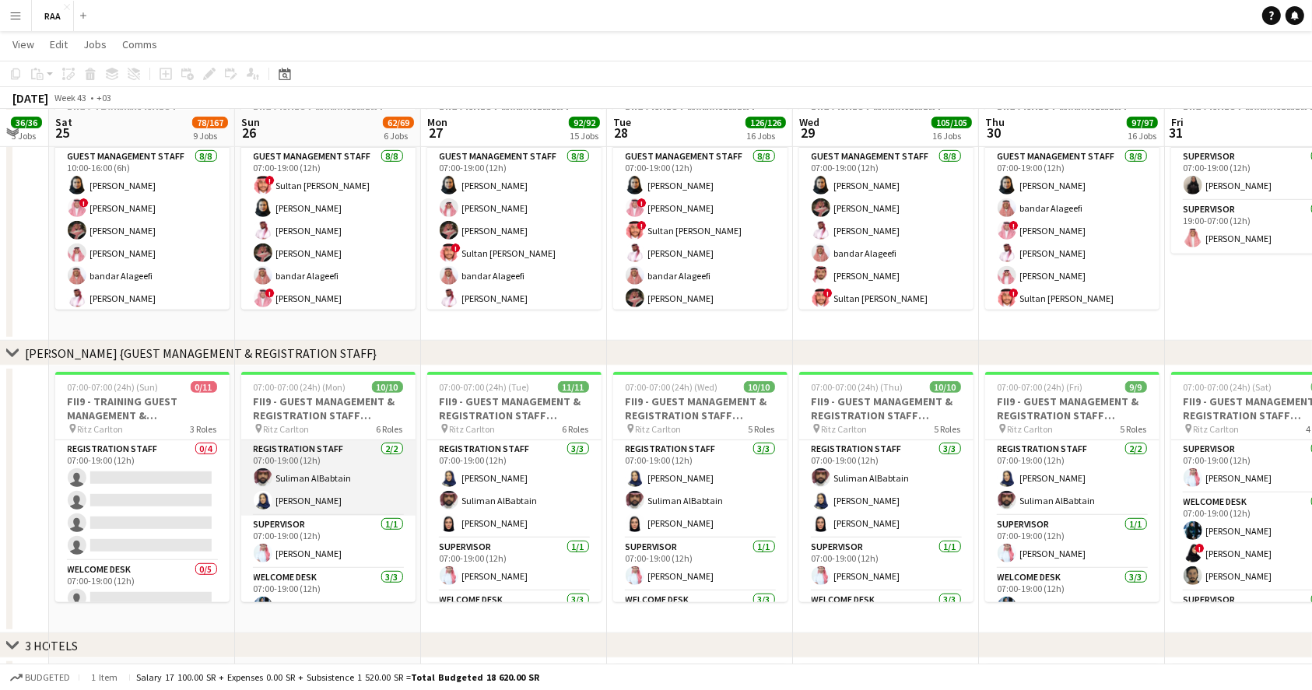
click at [309, 497] on app-card-role "Registration Staff [DATE] 07:00-19:00 (12h) Suliman AlBabtain [PERSON_NAME]" at bounding box center [328, 477] width 174 height 75
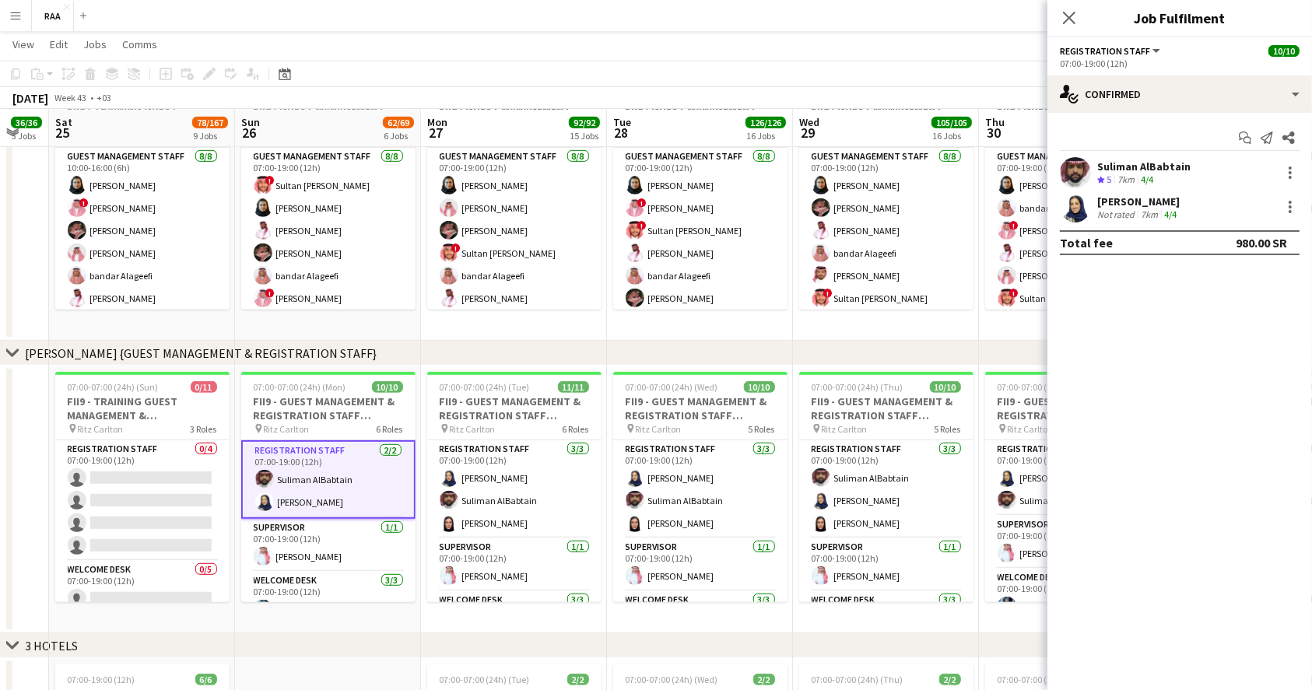
click at [1134, 209] on div "Not rated" at bounding box center [1117, 215] width 40 height 12
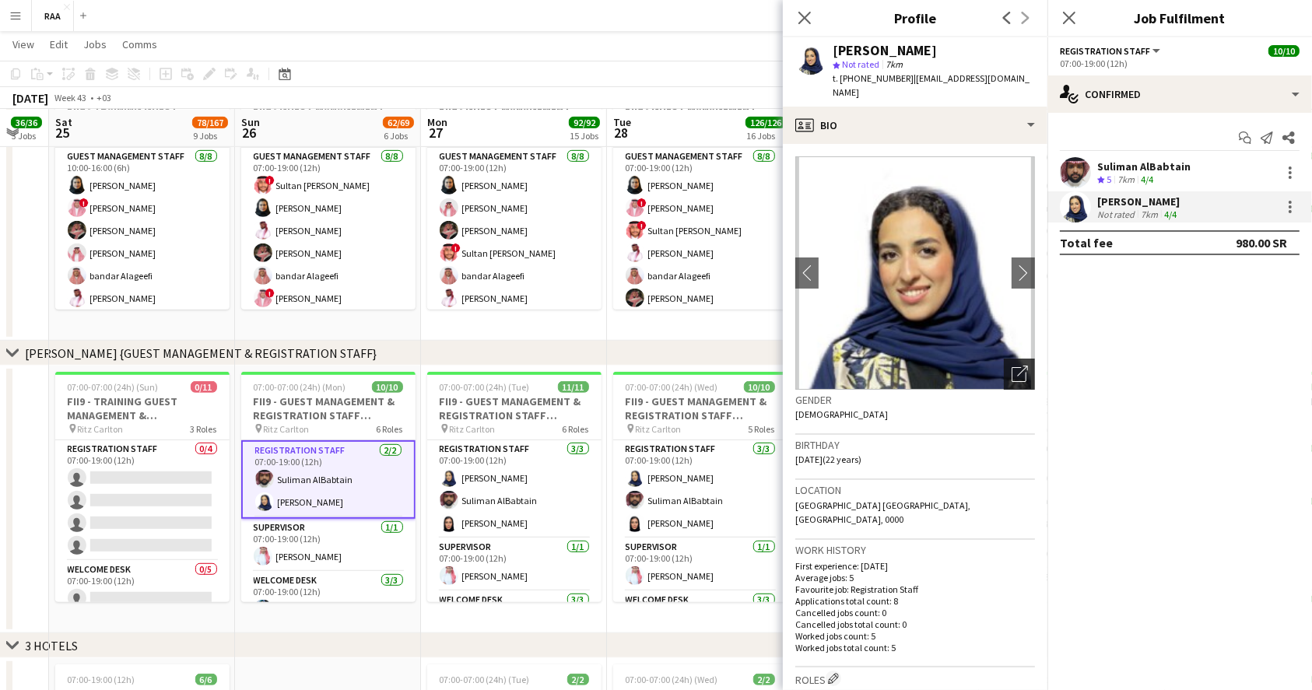
click at [1004, 363] on div "Open photos pop-in" at bounding box center [1019, 374] width 31 height 31
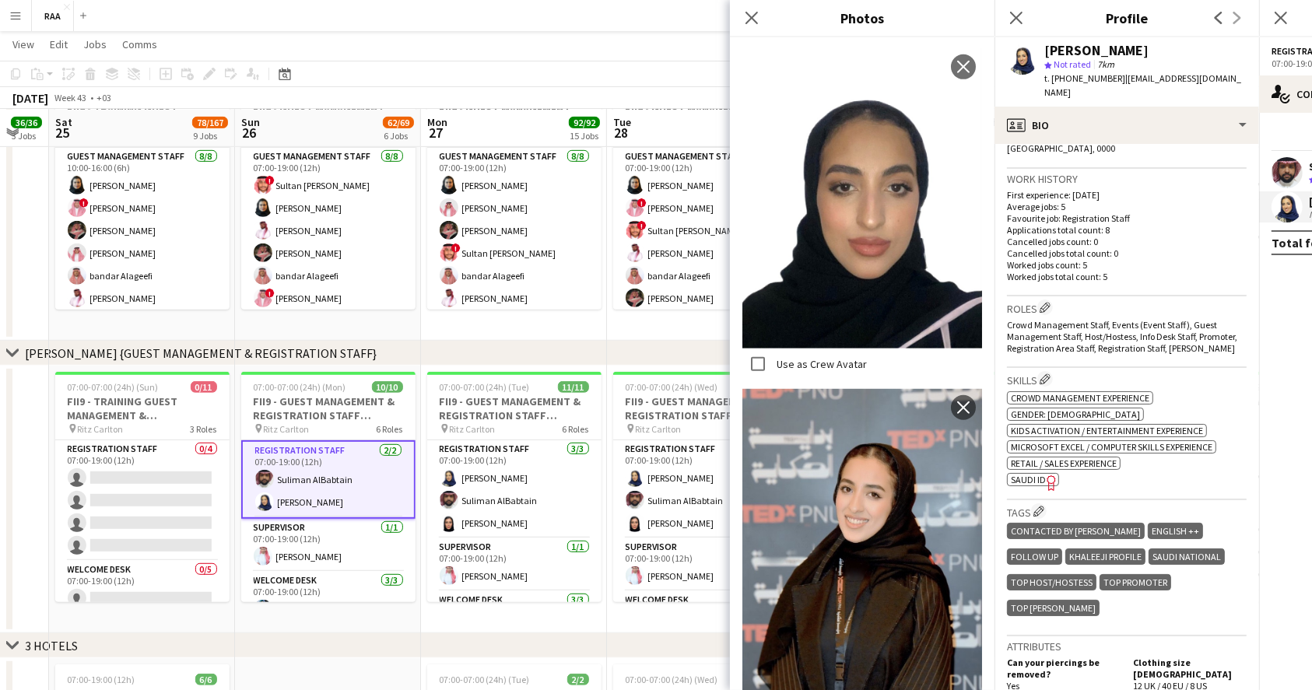
scroll to position [415, 0]
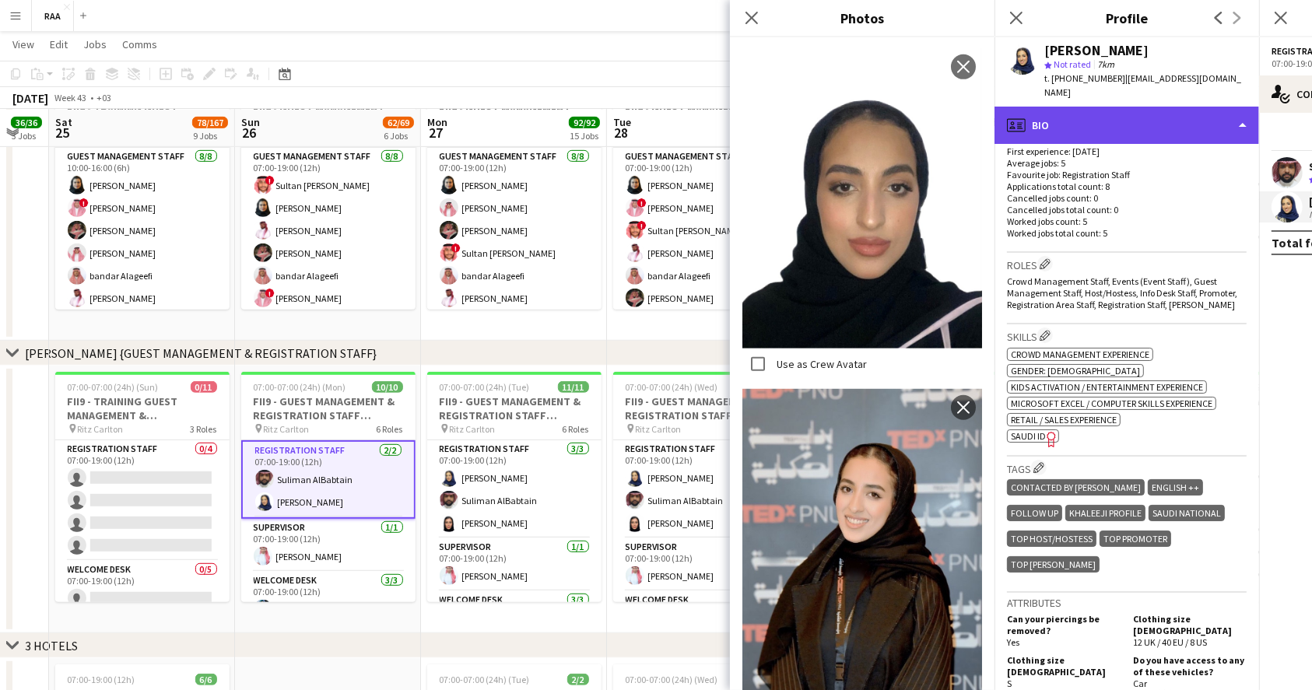
click at [1147, 107] on div "profile Bio" at bounding box center [1126, 125] width 265 height 37
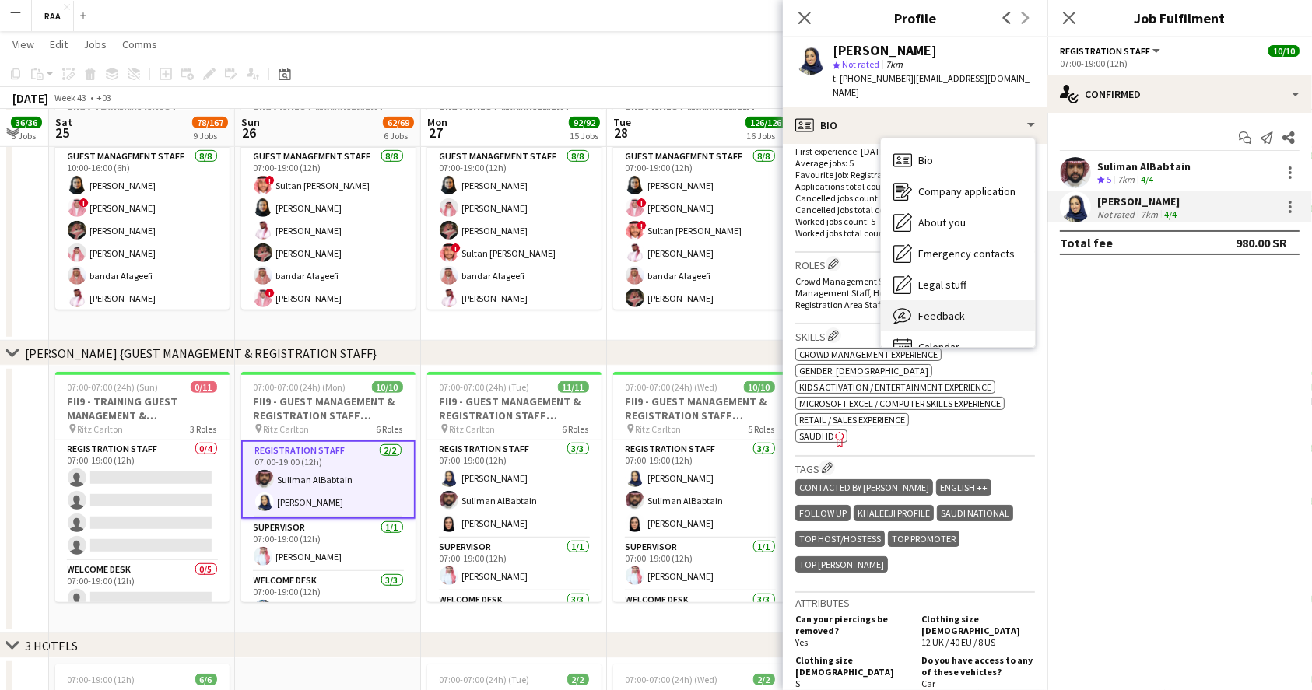
click at [948, 309] on span "Feedback" at bounding box center [941, 316] width 47 height 14
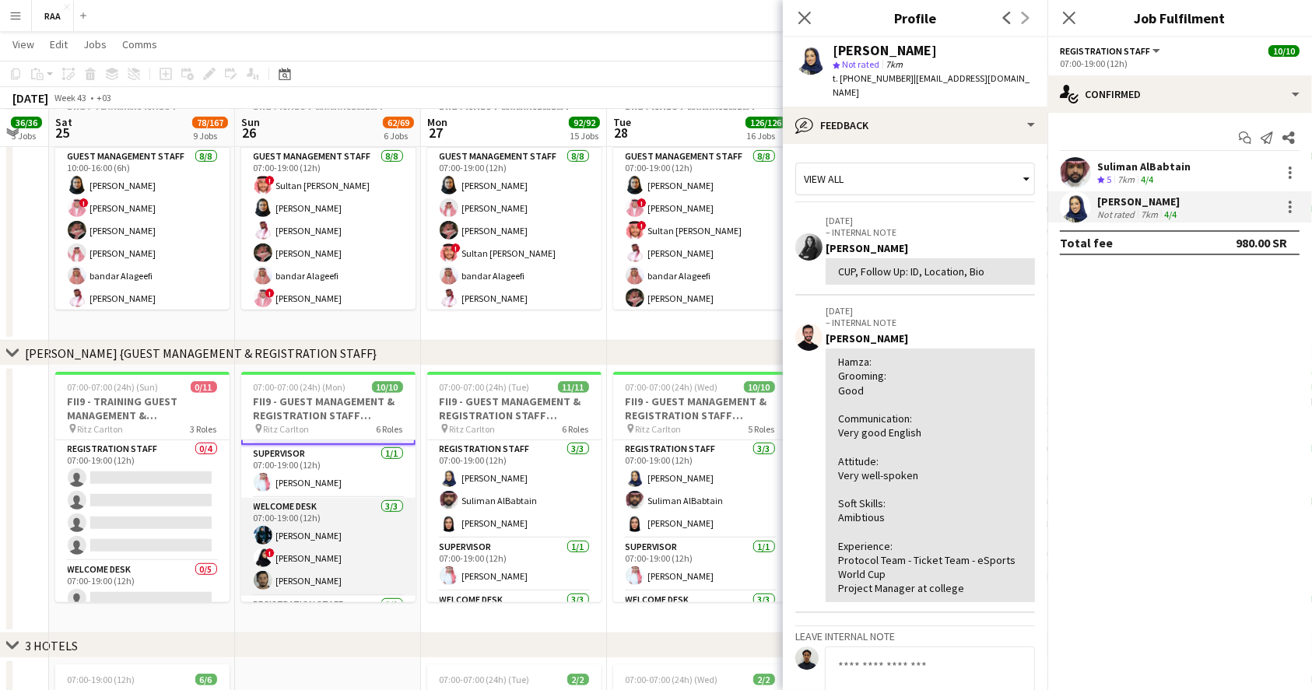
scroll to position [103, 0]
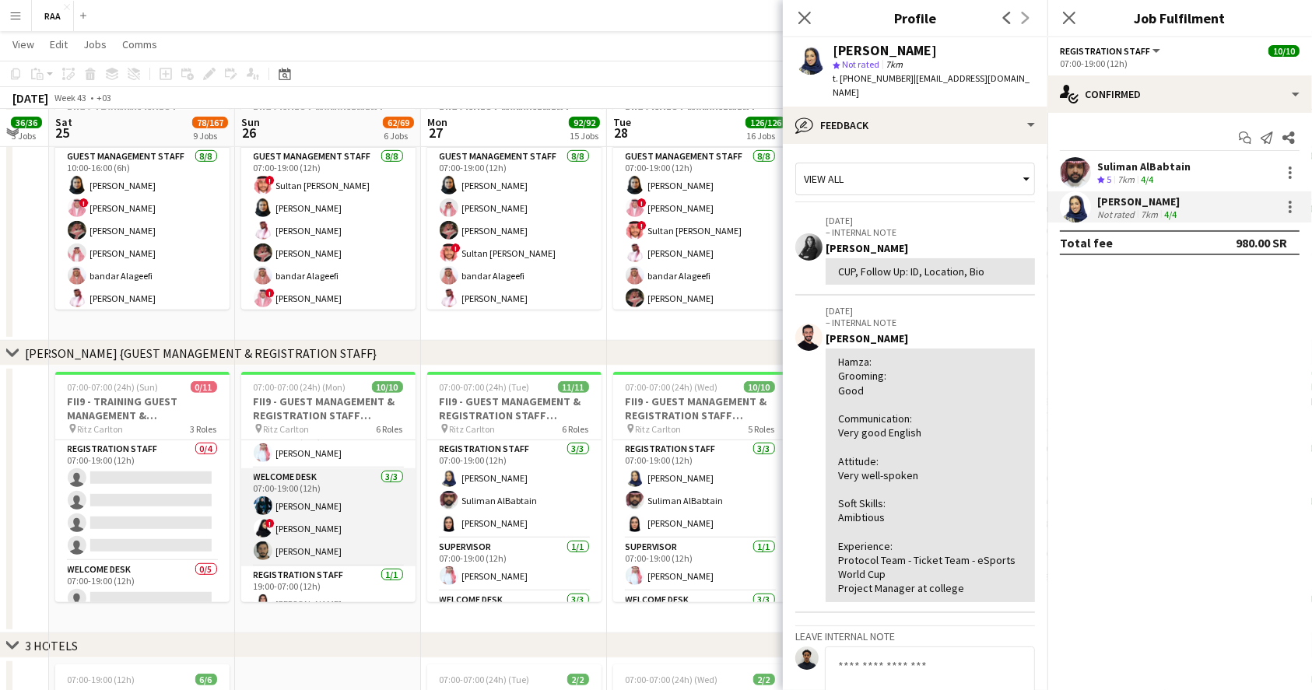
click at [324, 518] on app-card-role "Welcome Desk [DATE] 07:00-19:00 (12h) [PERSON_NAME] ! [PERSON_NAME] [PERSON_NAM…" at bounding box center [328, 517] width 174 height 98
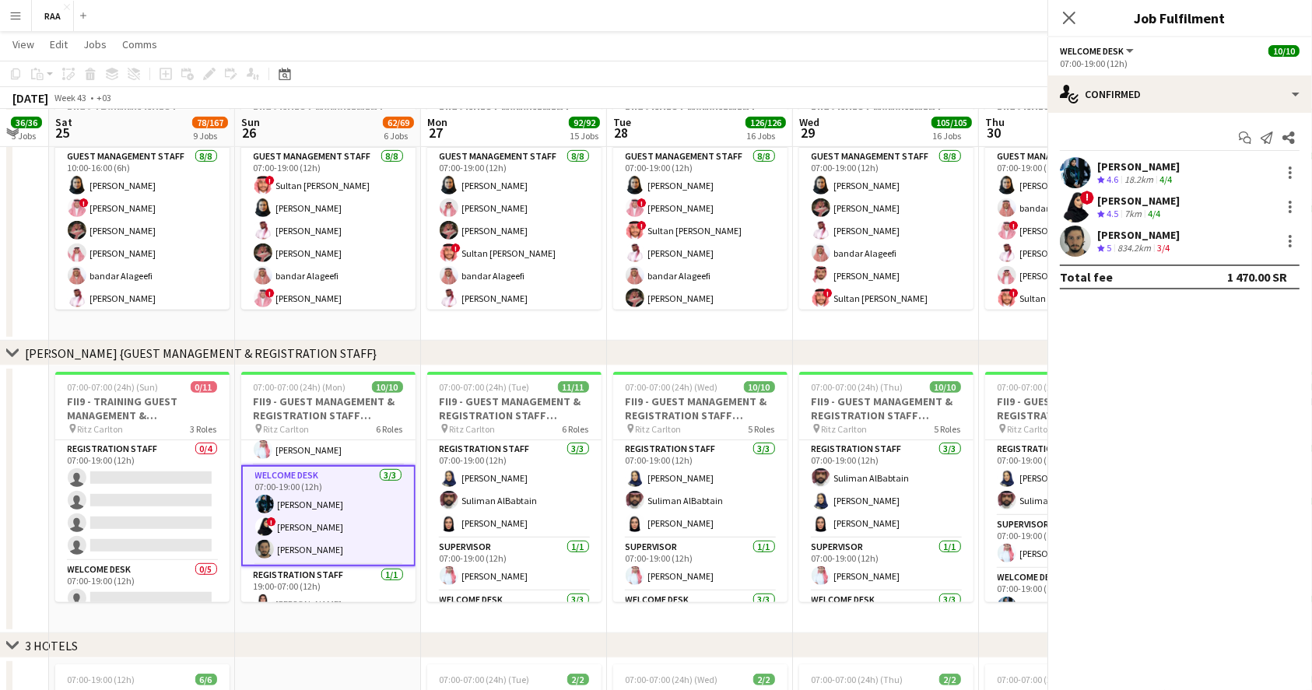
scroll to position [100, 0]
click at [327, 514] on app-card-role "Welcome Desk [DATE] 07:00-19:00 (12h) [PERSON_NAME] ! [PERSON_NAME] [PERSON_NAM…" at bounding box center [328, 518] width 174 height 101
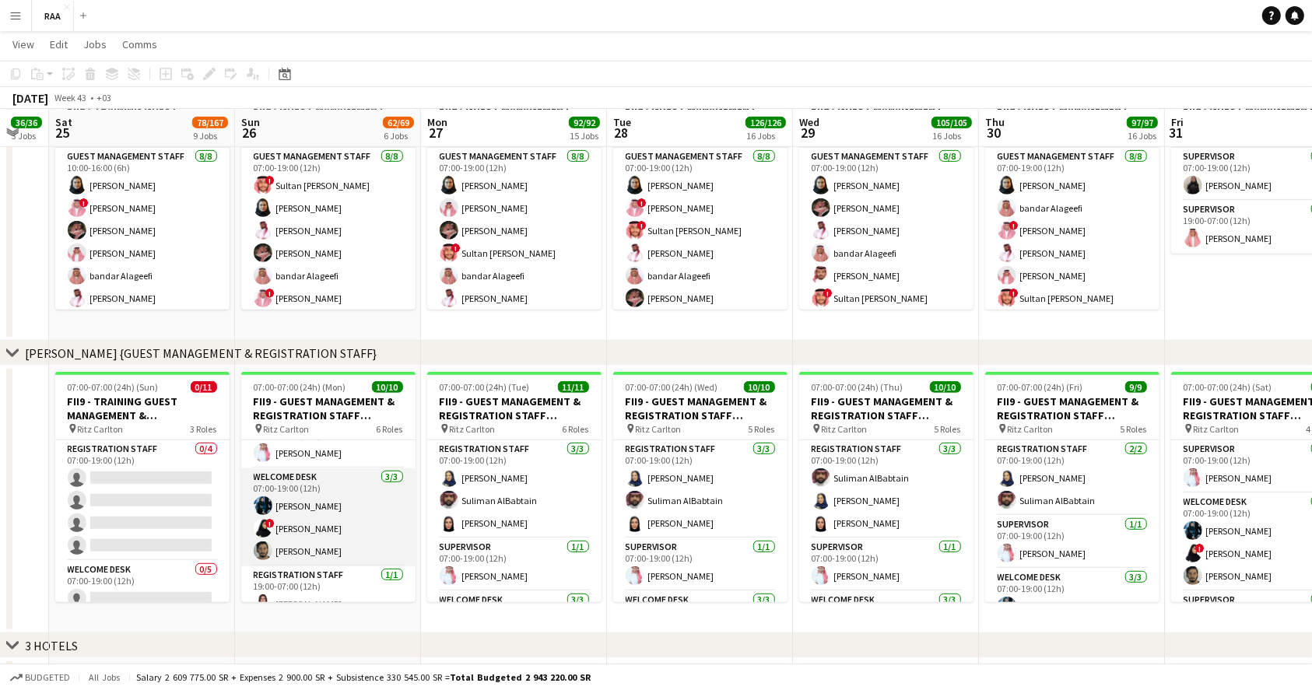
click at [326, 514] on app-card-role "Welcome Desk [DATE] 07:00-19:00 (12h) [PERSON_NAME] ! [PERSON_NAME] [PERSON_NAM…" at bounding box center [328, 517] width 174 height 98
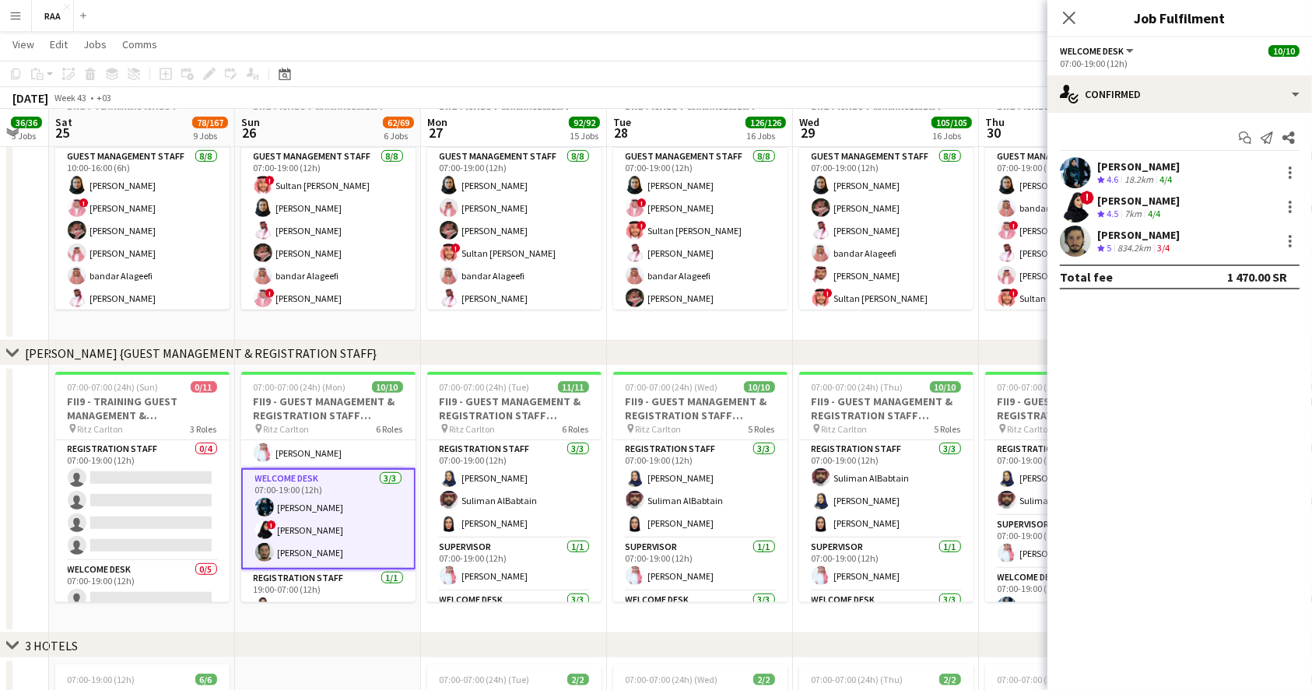
click at [1186, 242] on div "[PERSON_NAME] Crew rating 5 834.2km 3/4" at bounding box center [1179, 241] width 265 height 31
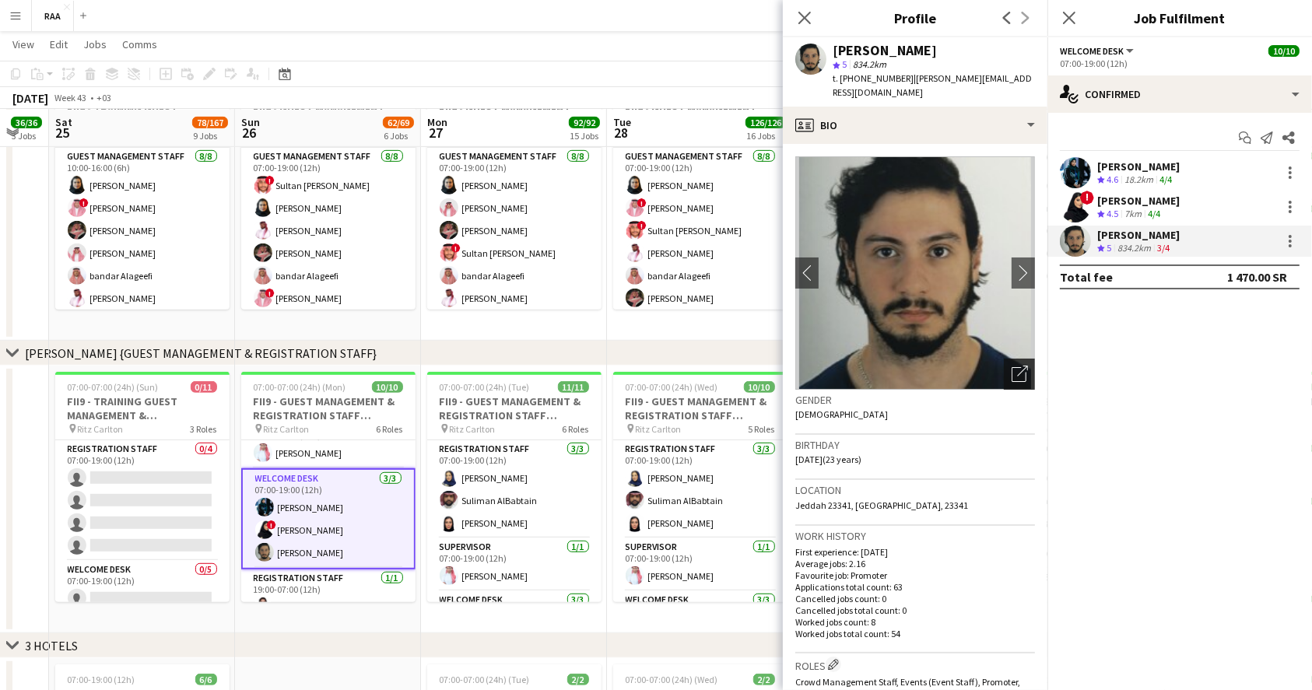
click at [1011, 380] on icon "Open photos pop-in" at bounding box center [1019, 374] width 16 height 16
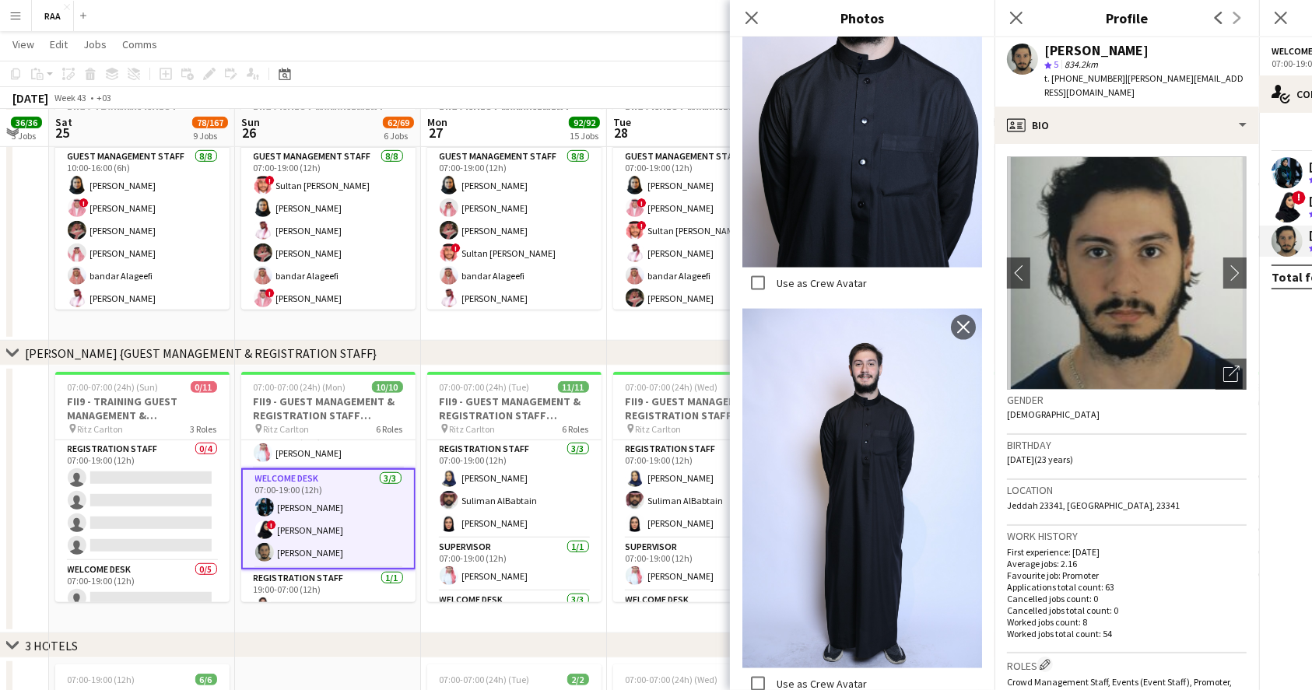
scroll to position [2506, 0]
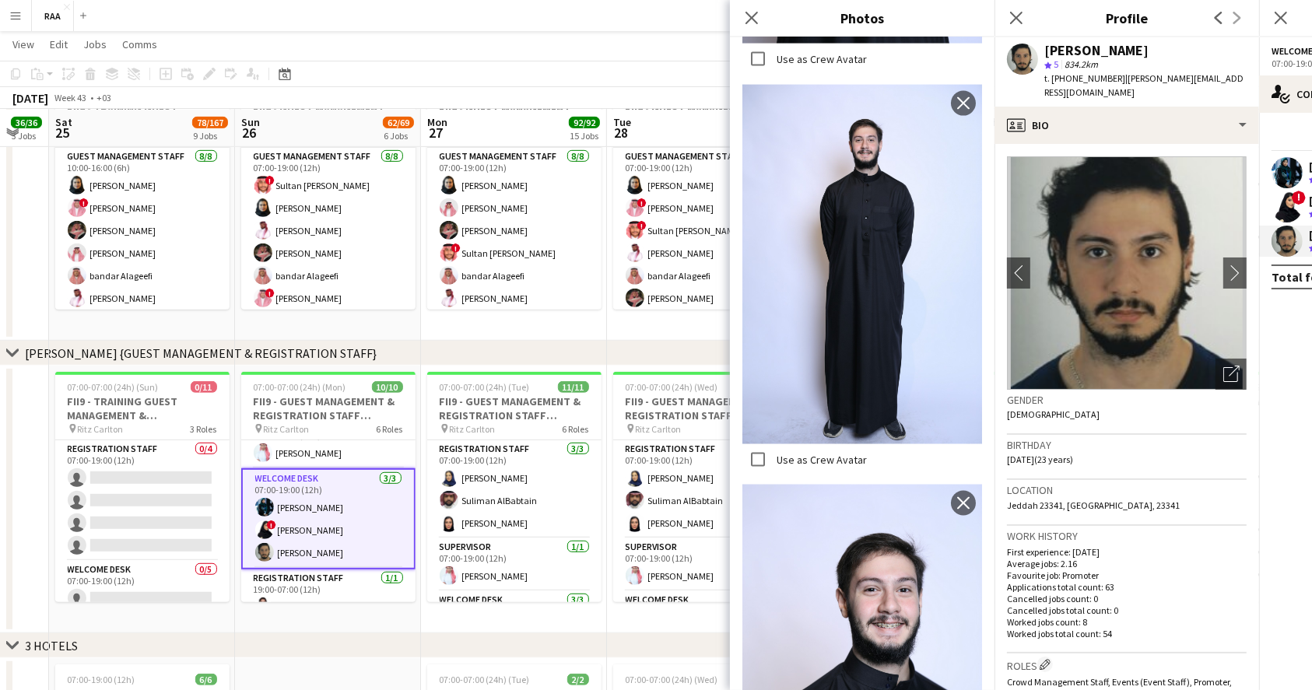
click at [1200, 516] on div "Location [GEOGRAPHIC_DATA] 23341, [GEOGRAPHIC_DATA], 23341" at bounding box center [1127, 502] width 240 height 45
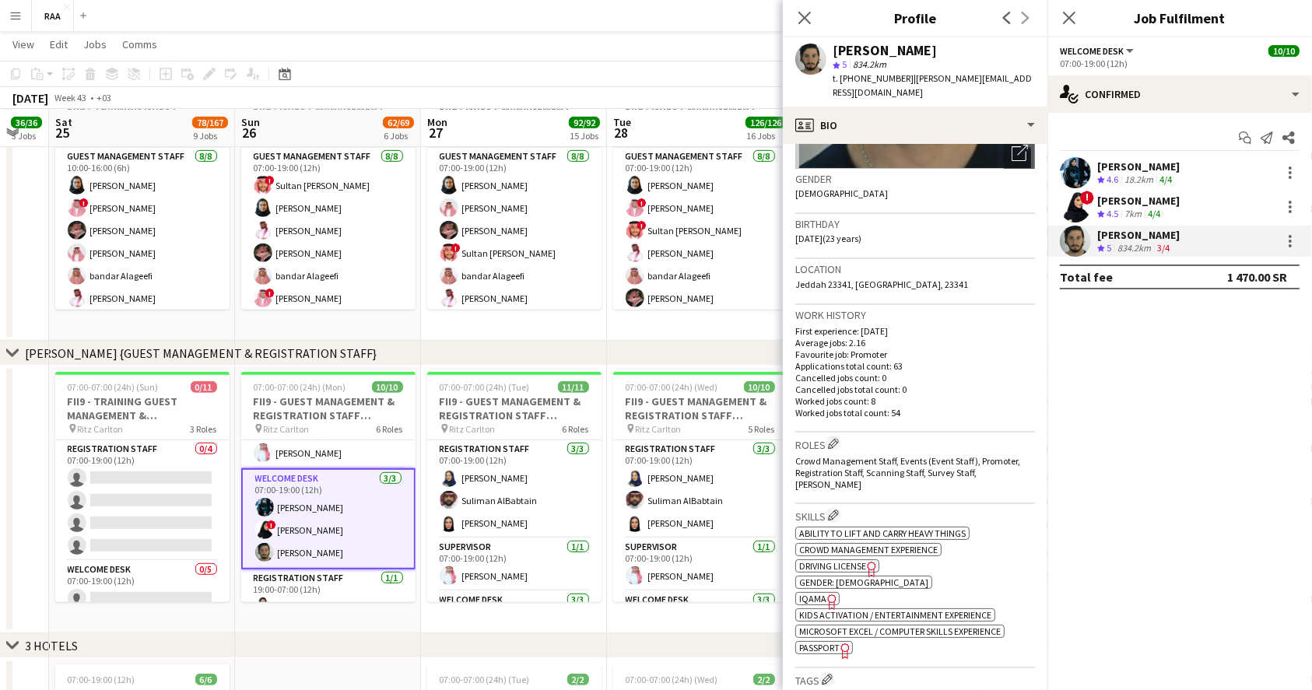
scroll to position [0, 0]
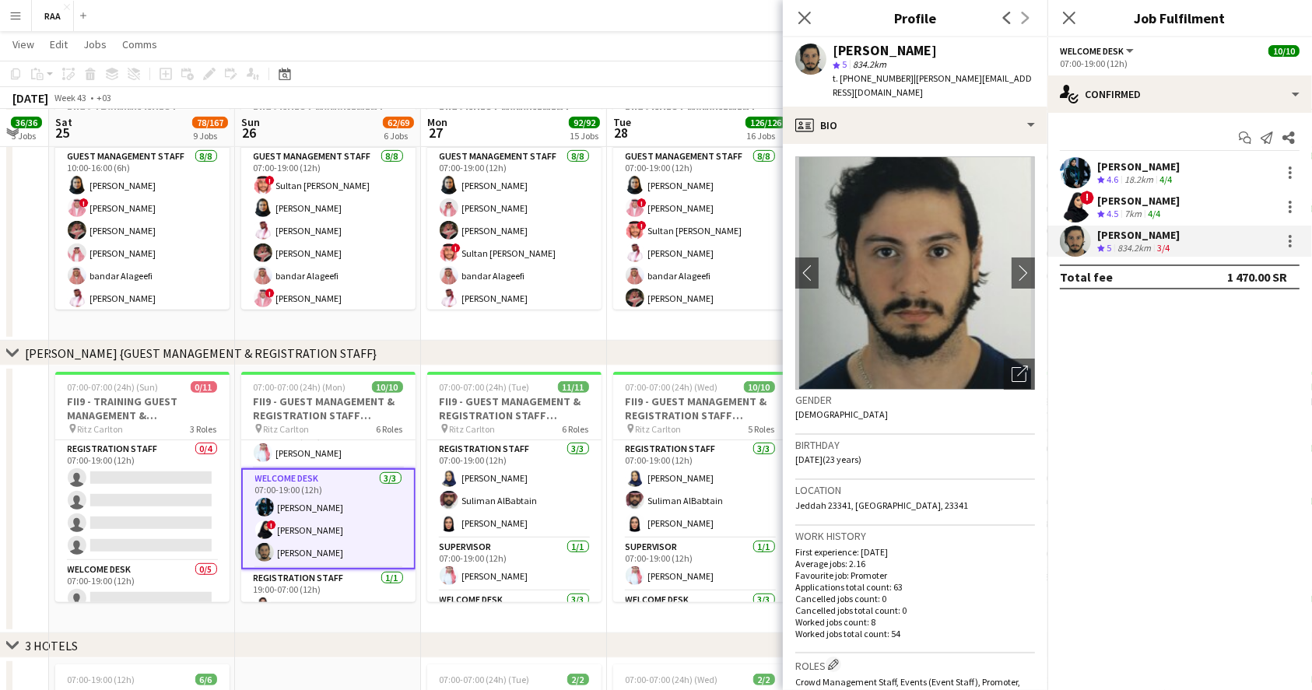
click at [1133, 216] on div "7km" at bounding box center [1132, 214] width 23 height 13
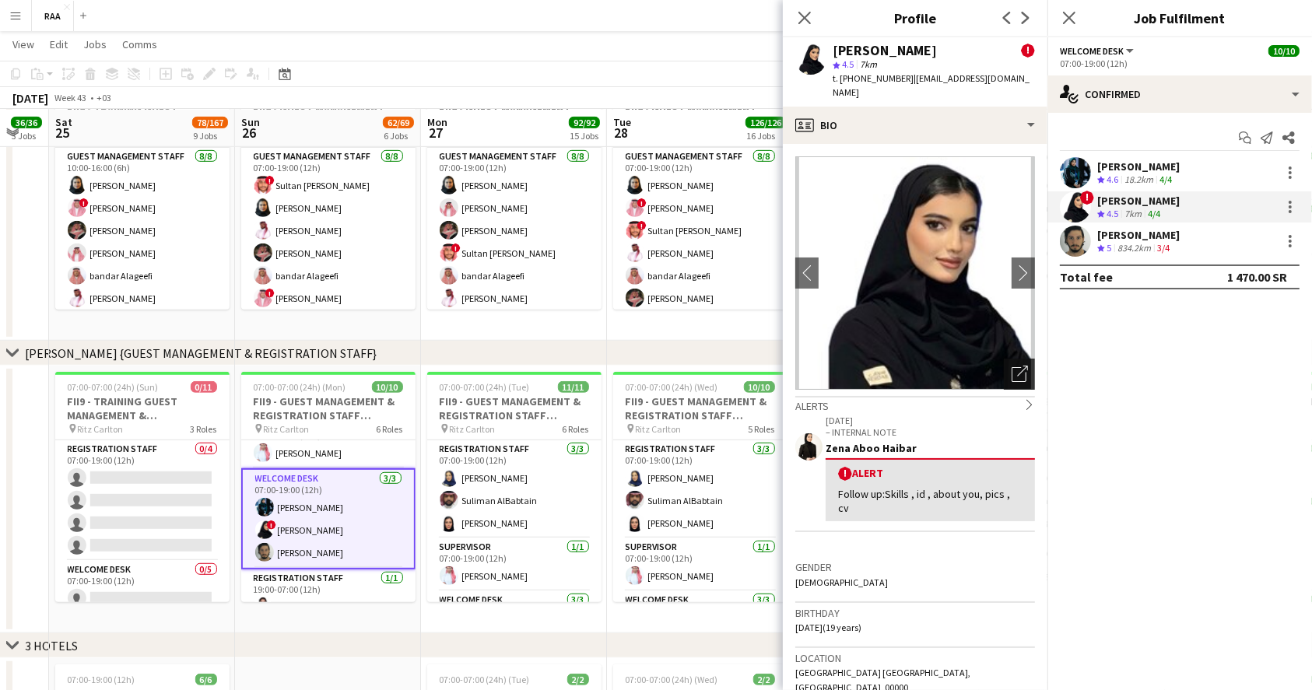
click at [1011, 366] on icon "Open photos pop-in" at bounding box center [1019, 374] width 16 height 16
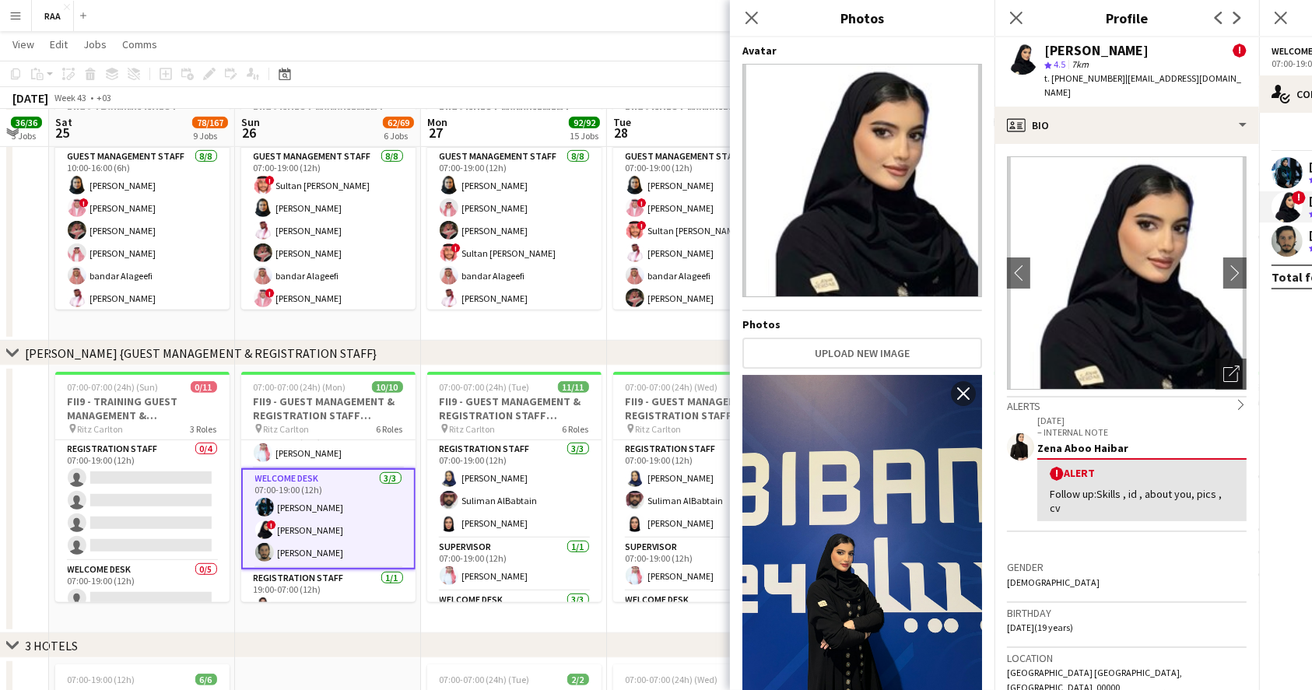
click at [1166, 562] on div "Gender [DEMOGRAPHIC_DATA]" at bounding box center [1127, 579] width 240 height 45
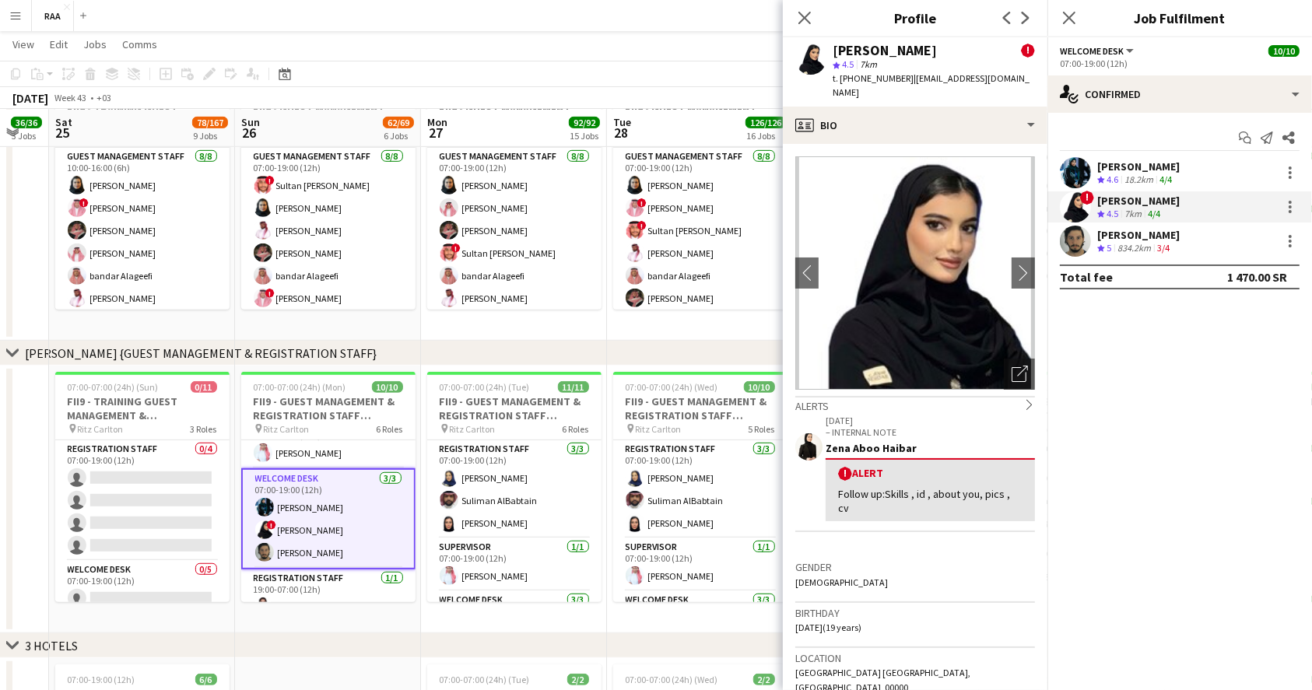
click at [1172, 246] on div "3/4" at bounding box center [1163, 248] width 19 height 13
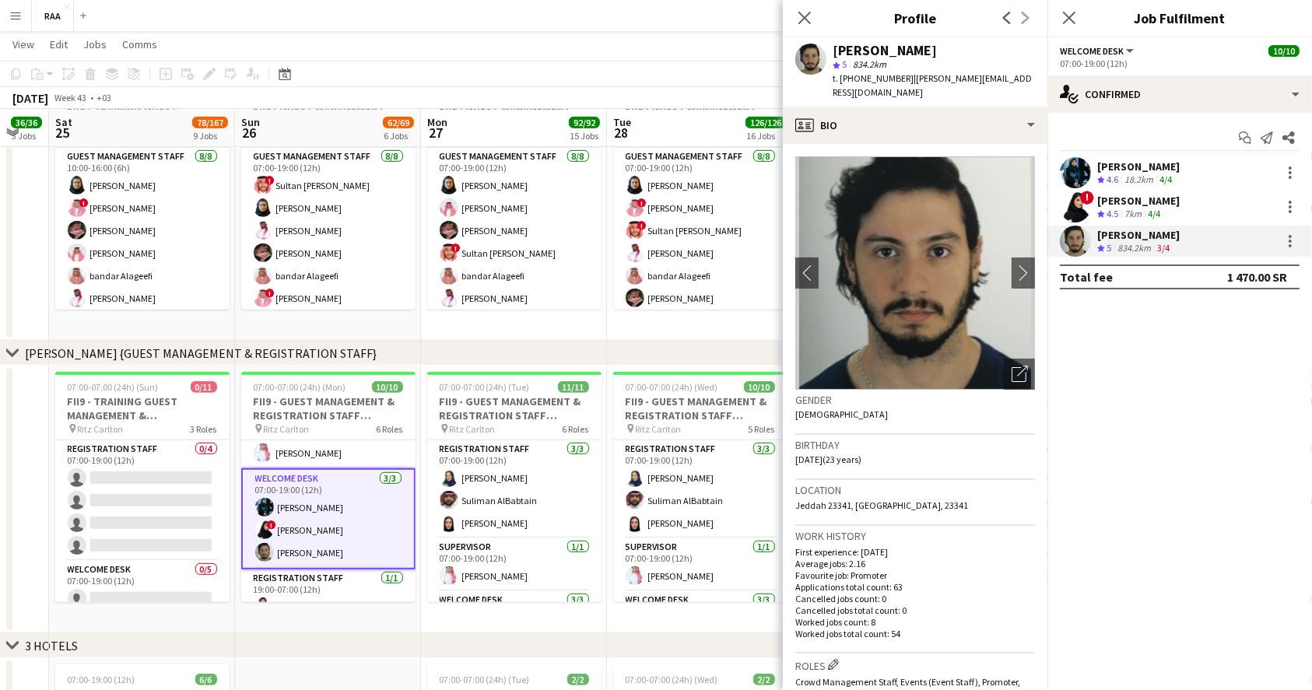
click at [1137, 174] on div "18.2km" at bounding box center [1138, 180] width 35 height 13
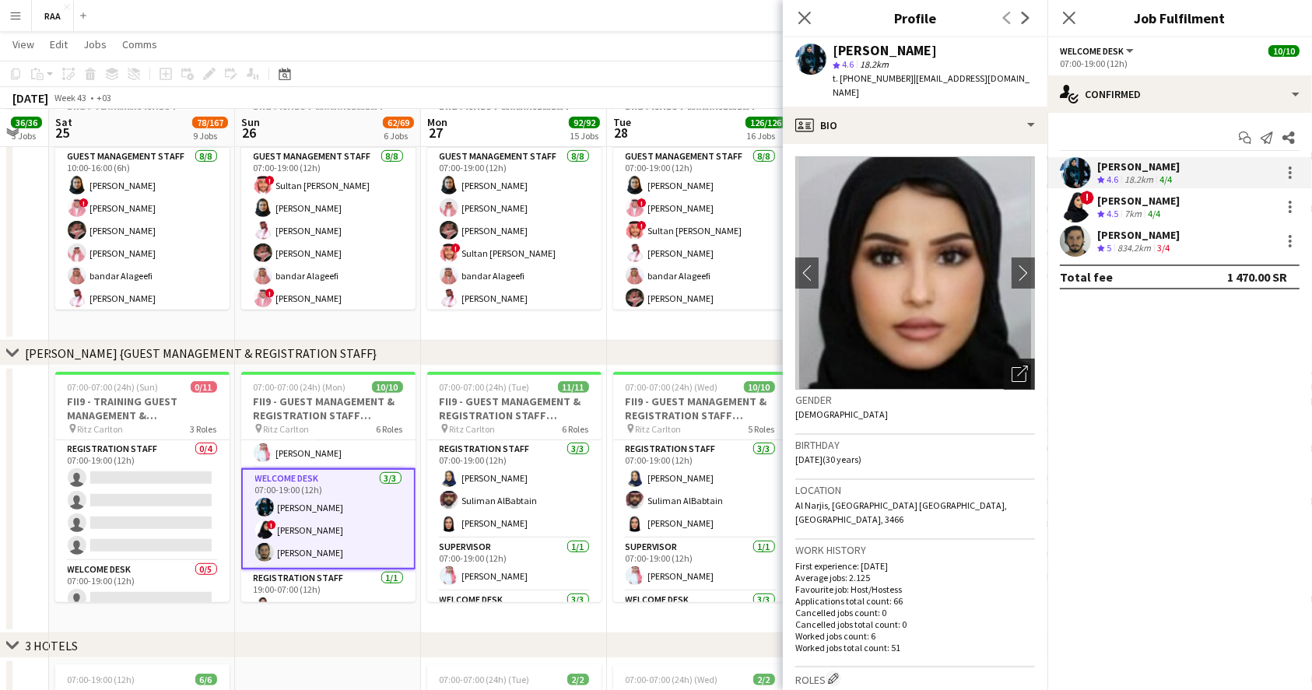
click at [1011, 359] on div "Open photos pop-in" at bounding box center [1019, 374] width 31 height 31
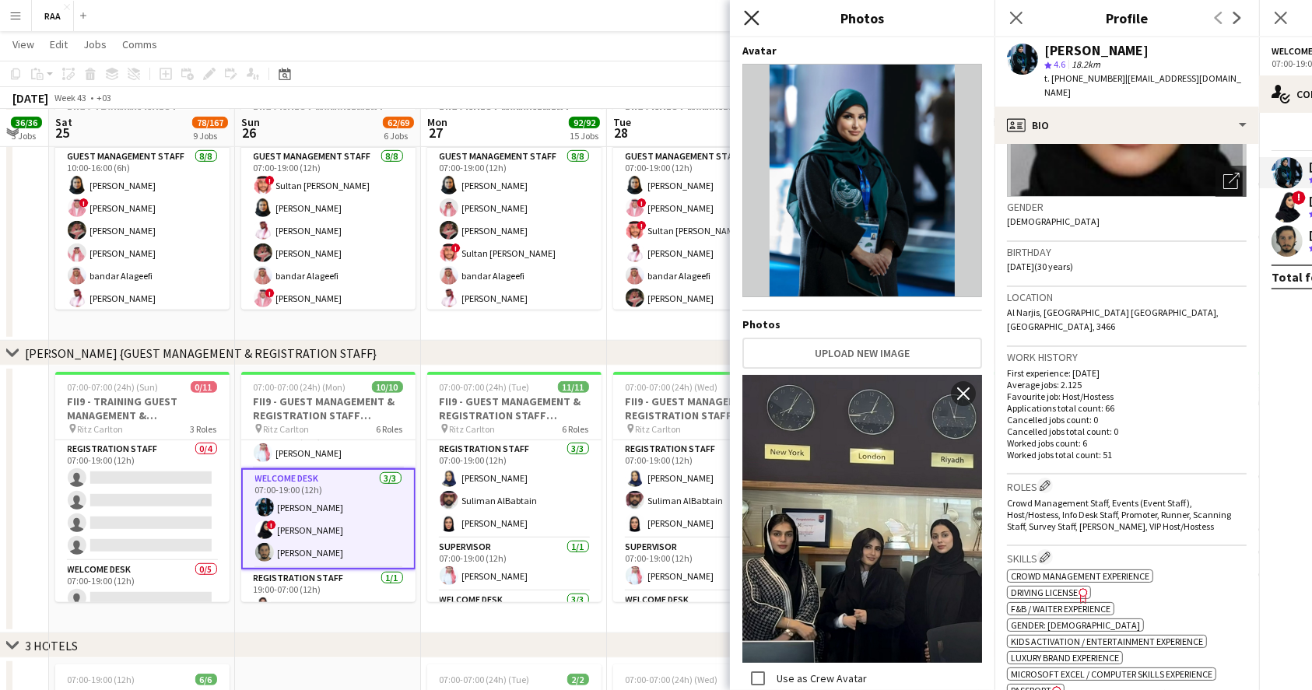
click at [749, 21] on icon at bounding box center [751, 17] width 15 height 15
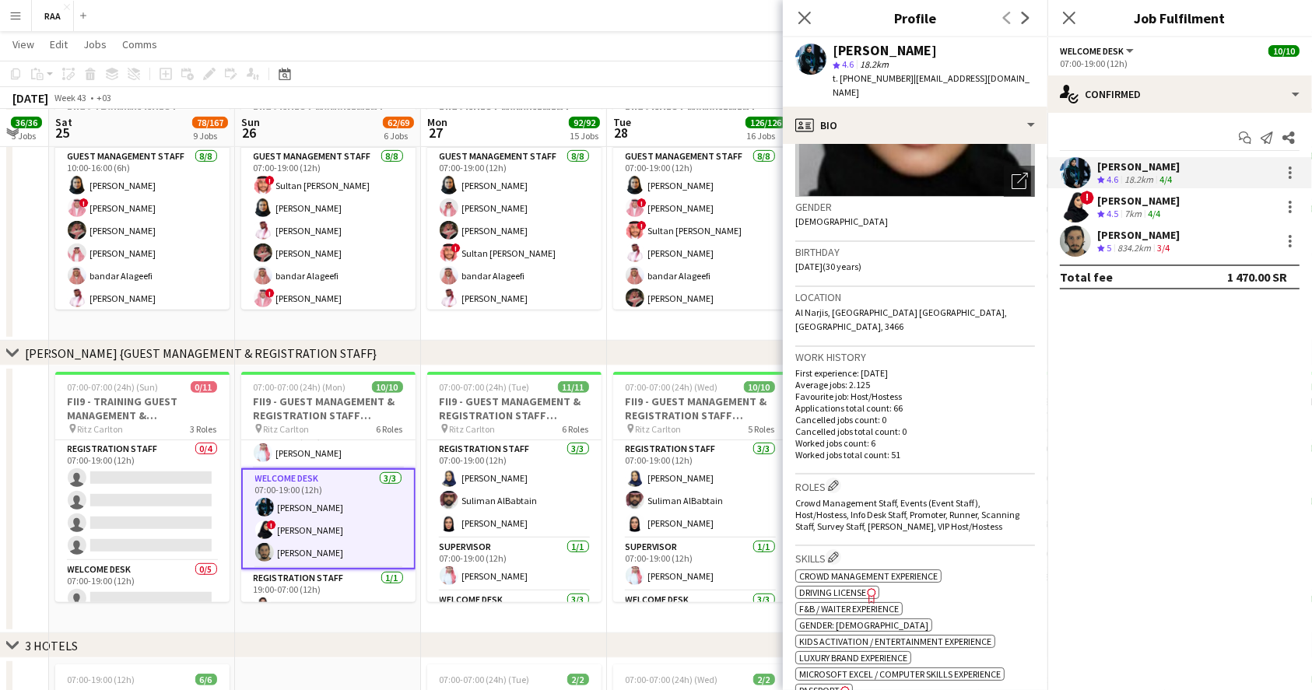
click at [1109, 366] on mat-expansion-panel "check Confirmed Start chat Send notification Share [PERSON_NAME] Crew rating 4.…" at bounding box center [1179, 401] width 265 height 577
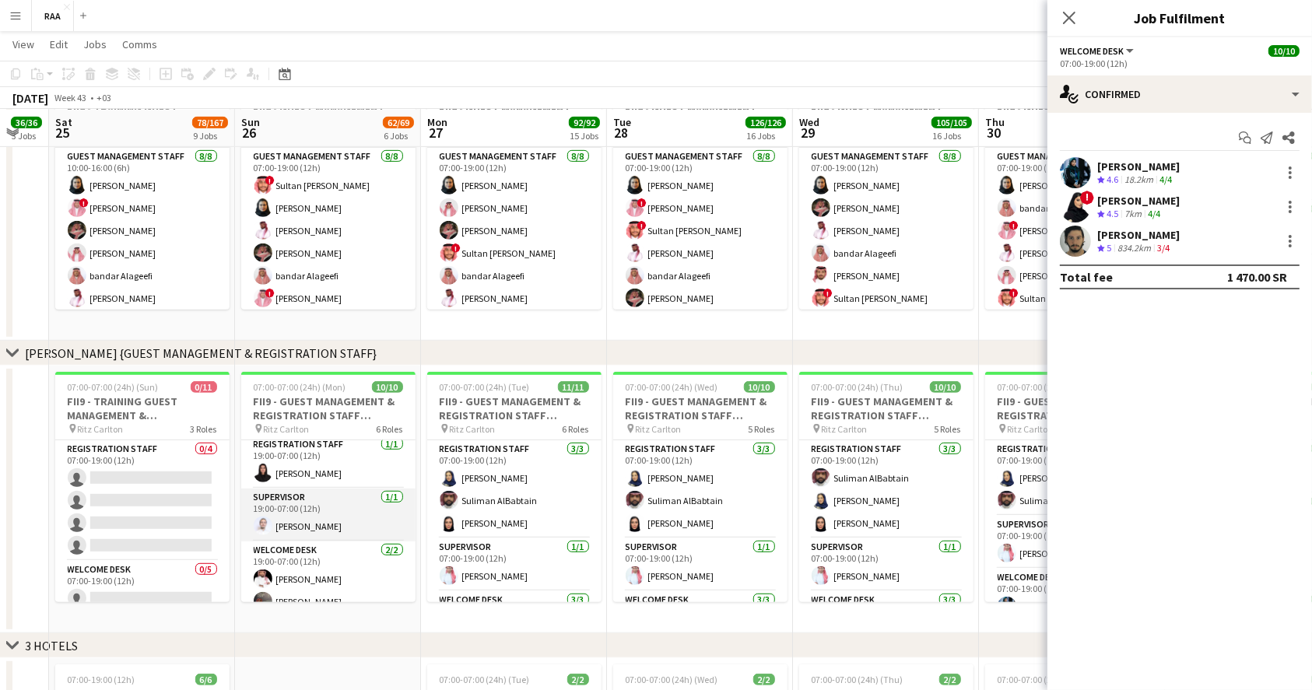
scroll to position [249, 0]
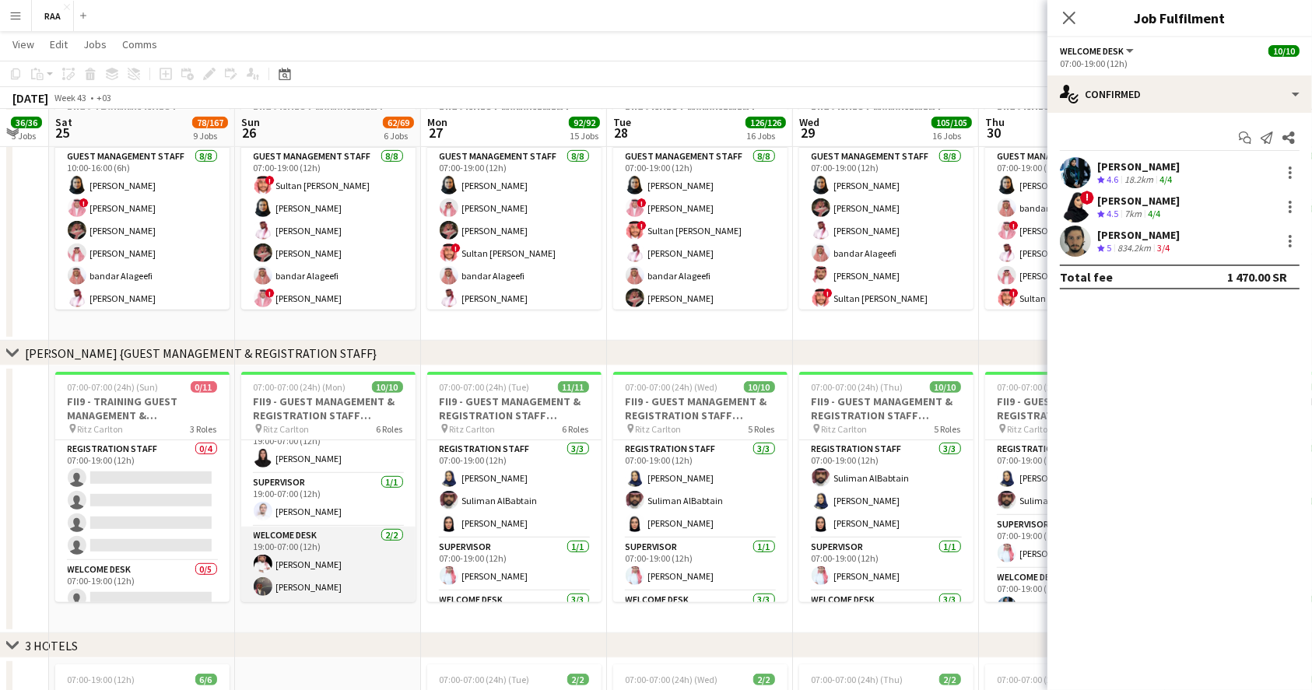
click at [299, 572] on app-card-role "Welcome Desk [DATE] 19:00-07:00 (12h) [PERSON_NAME] [PERSON_NAME]" at bounding box center [328, 564] width 174 height 75
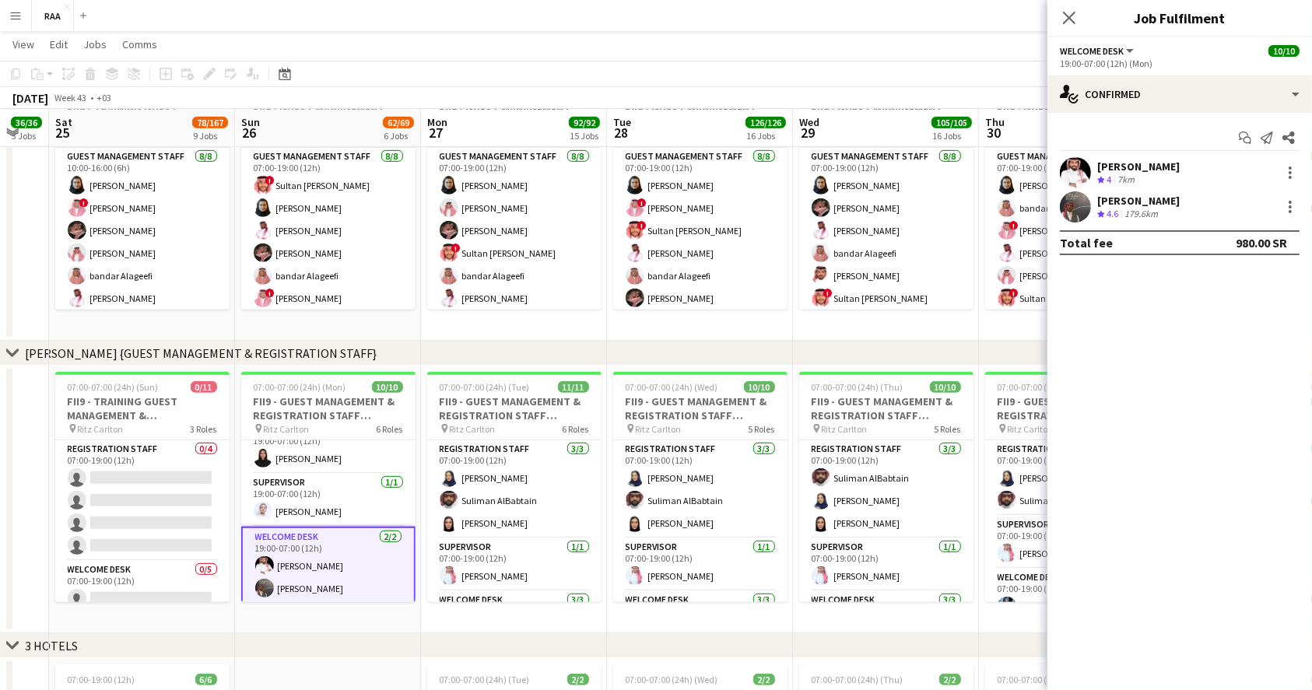
click at [1138, 222] on div "[PERSON_NAME] Crew rating 4.6 179.6km" at bounding box center [1179, 206] width 265 height 31
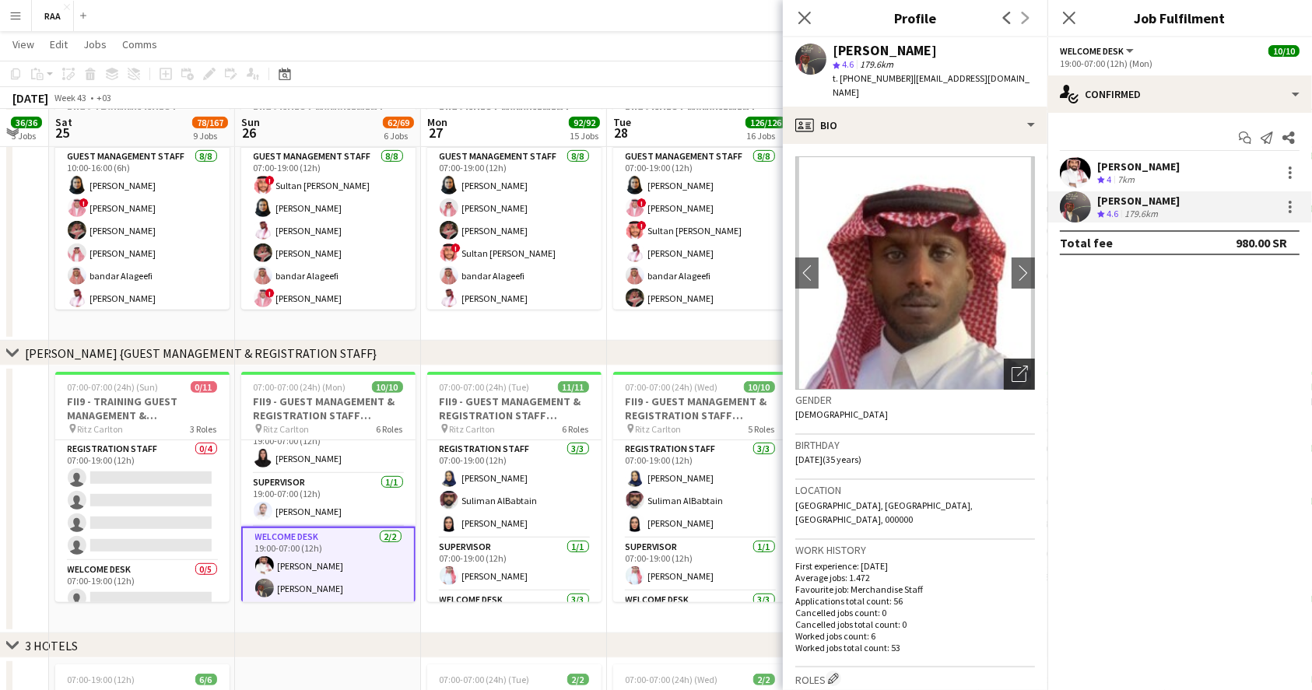
click at [1011, 366] on icon "Open photos pop-in" at bounding box center [1019, 374] width 16 height 16
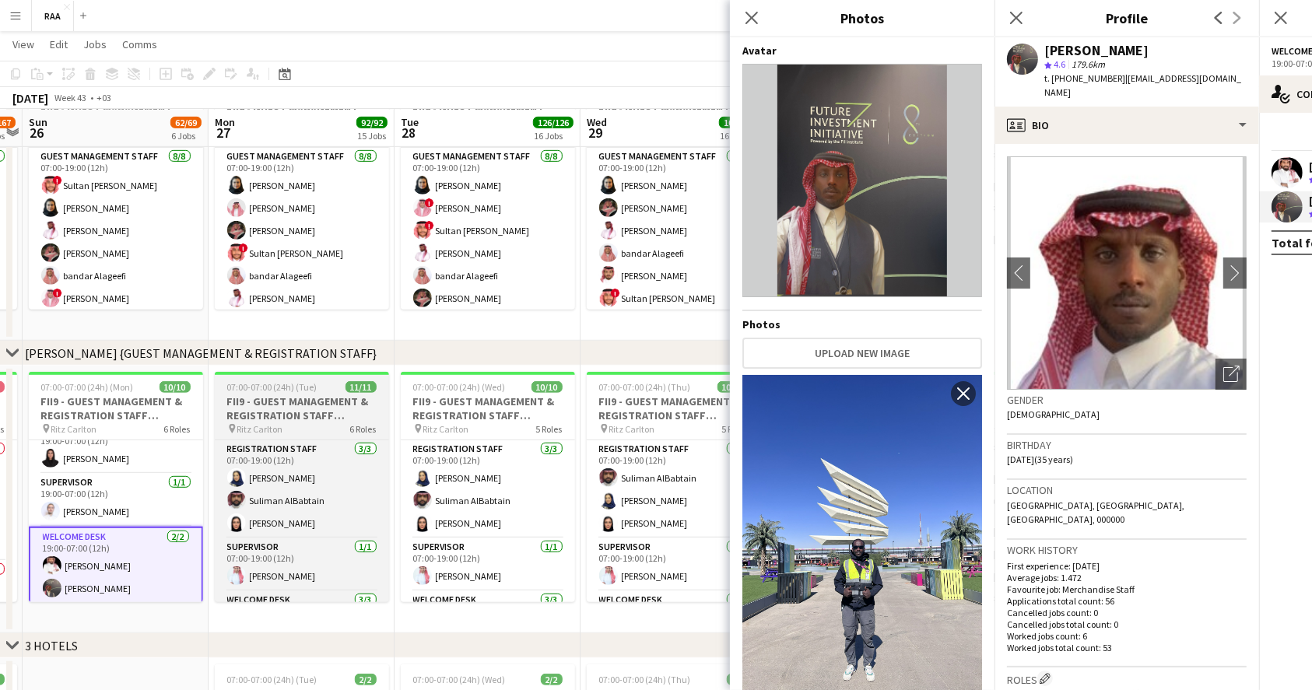
scroll to position [0, 722]
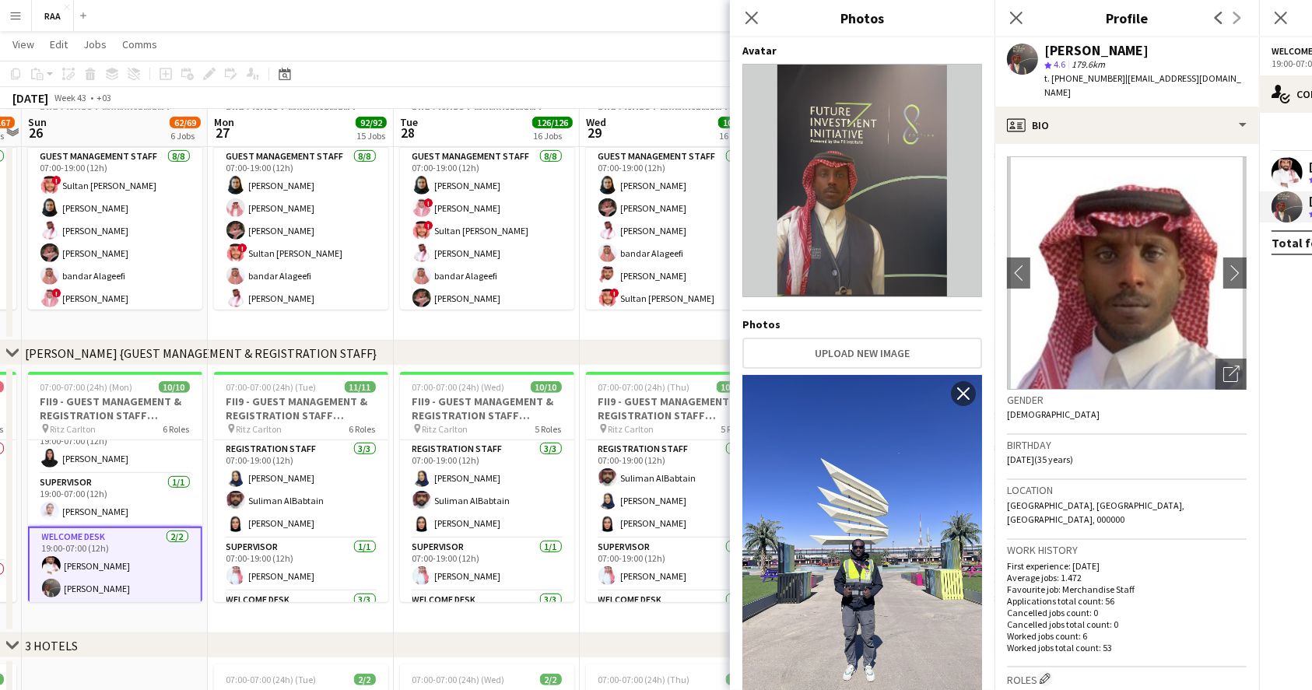
click at [1021, 28] on div "Close pop-in" at bounding box center [1016, 18] width 44 height 36
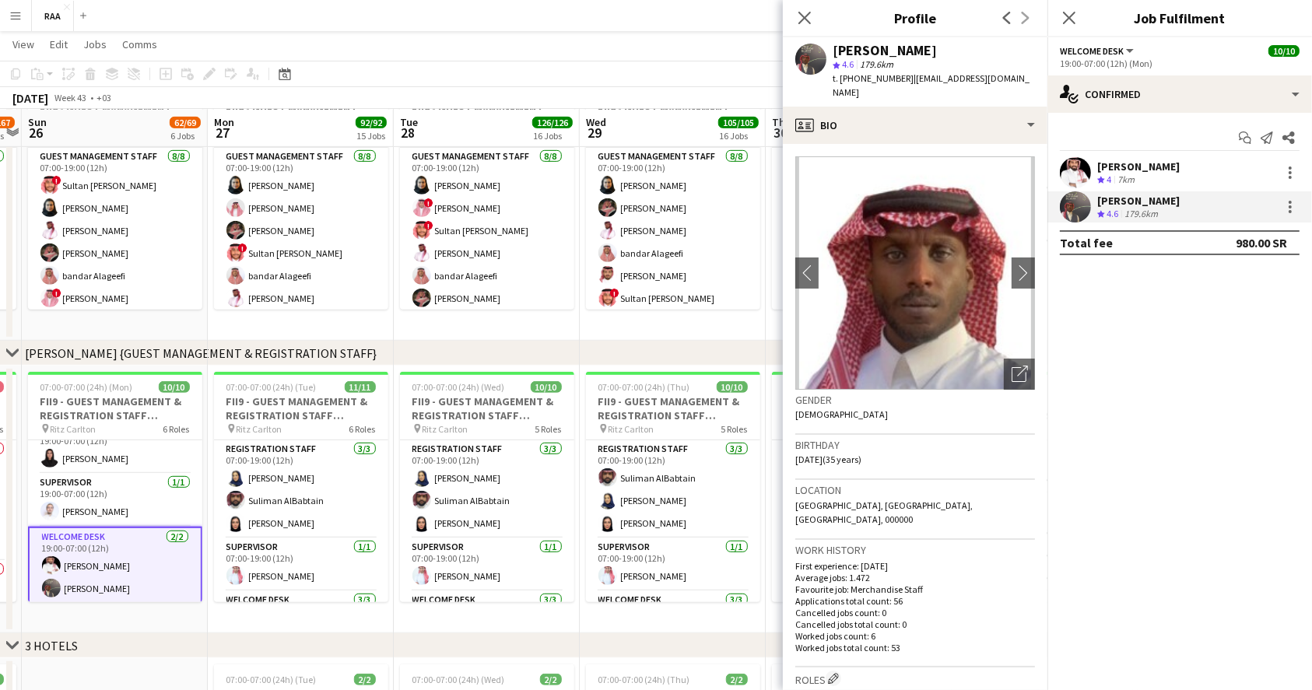
click at [1078, 24] on div "Close pop-in" at bounding box center [1069, 18] width 44 height 36
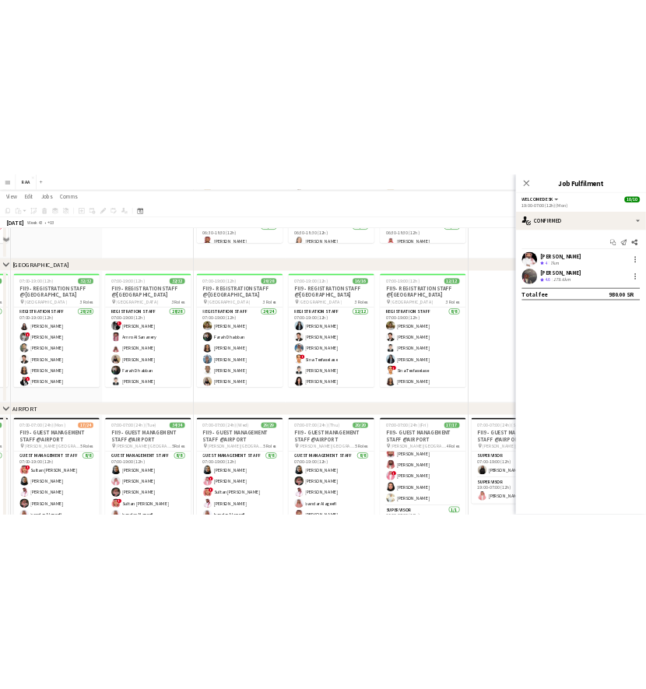
scroll to position [0, 0]
